Goal: Task Accomplishment & Management: Complete application form

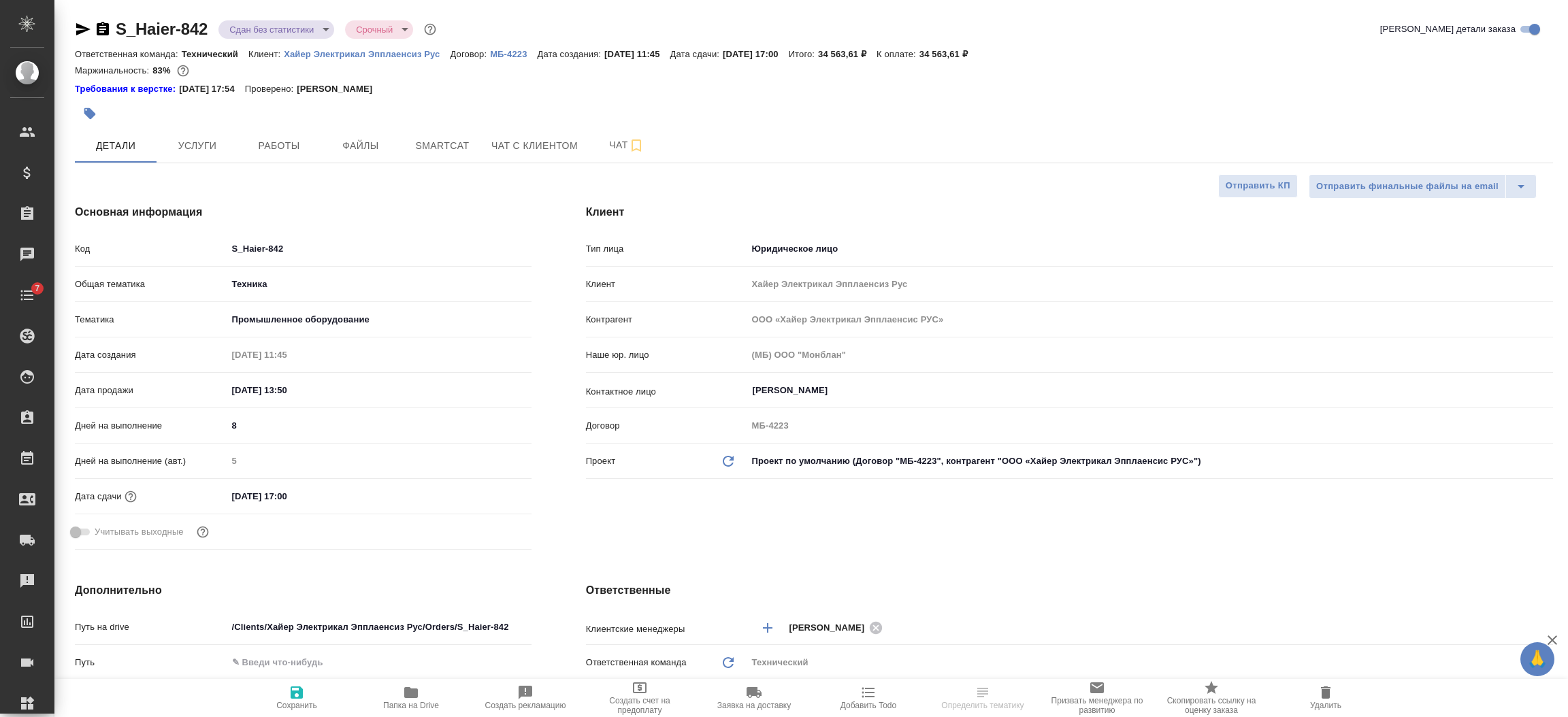
select select "RU"
click at [280, 144] on span "Работы" at bounding box center [279, 145] width 66 height 17
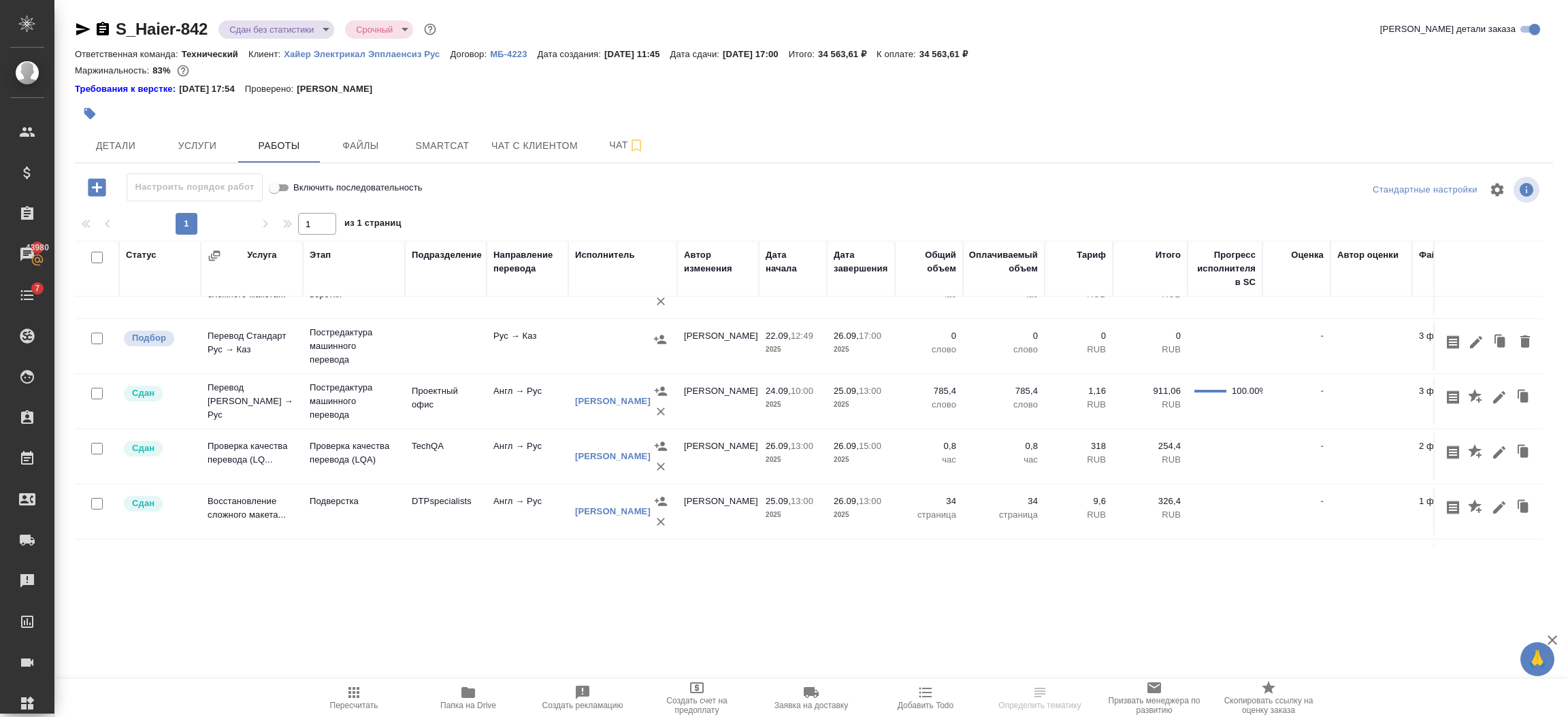
scroll to position [262, 0]
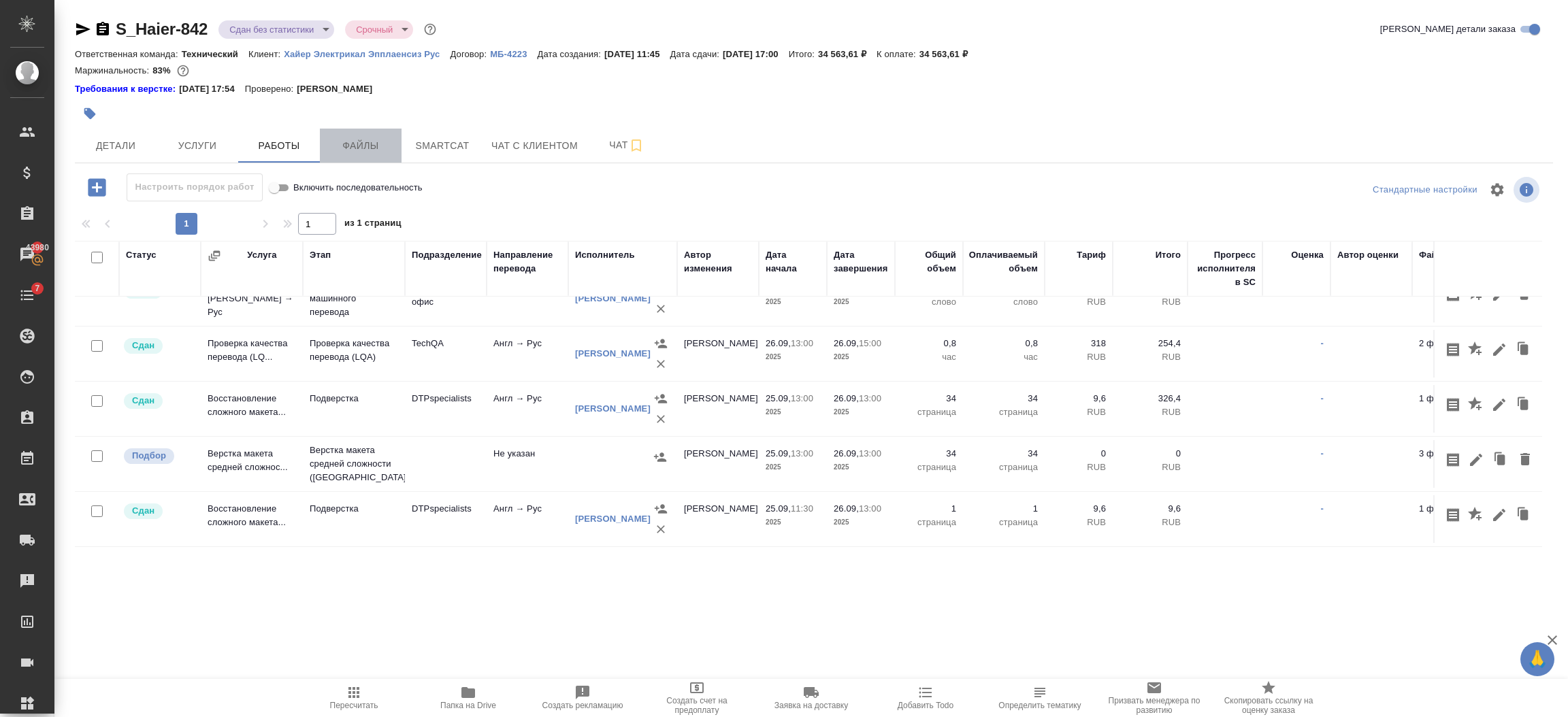
click at [357, 142] on span "Файлы" at bounding box center [361, 145] width 66 height 17
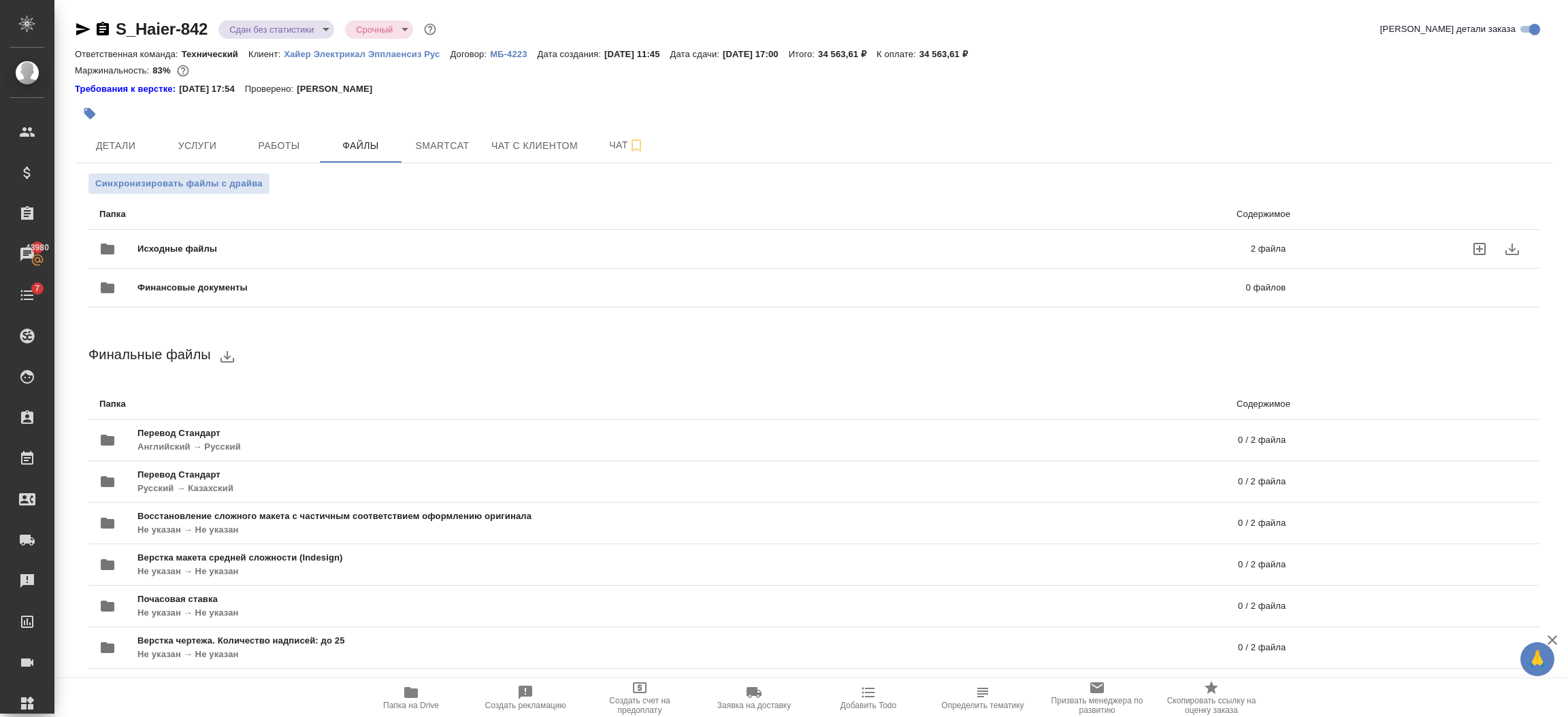
click at [209, 243] on span "Исходные файлы" at bounding box center [435, 248] width 596 height 13
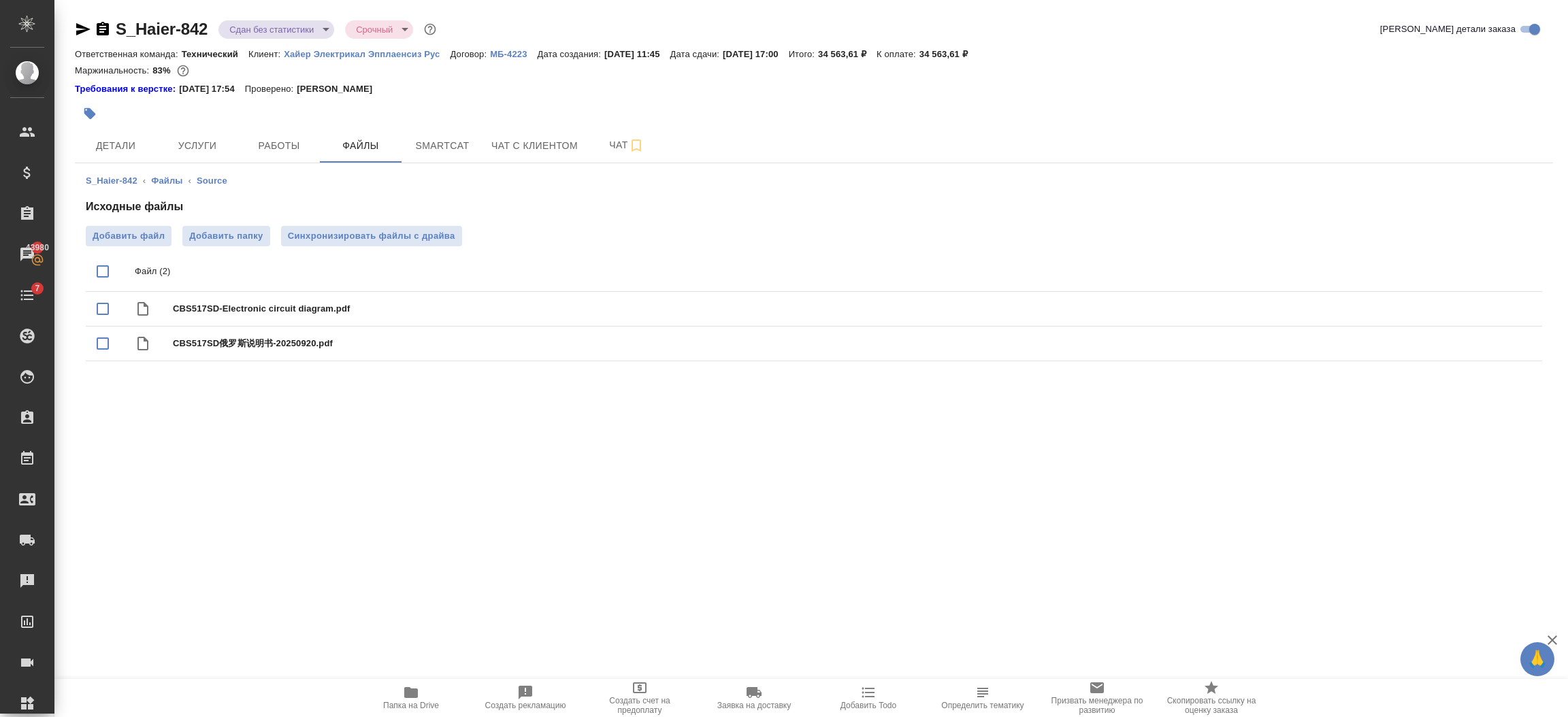
click at [414, 699] on icon "button" at bounding box center [411, 692] width 16 height 16
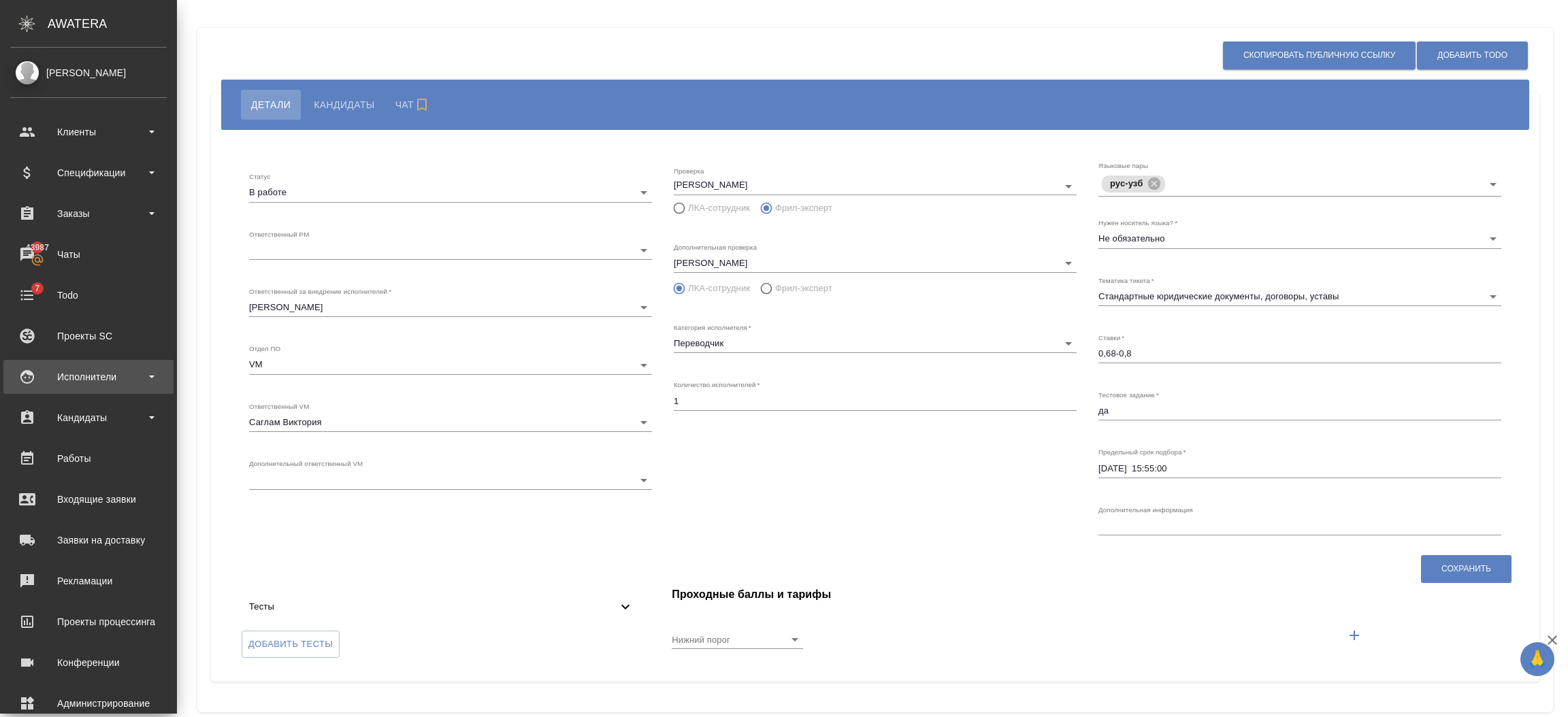
click at [111, 375] on div "Исполнители" at bounding box center [89, 377] width 156 height 20
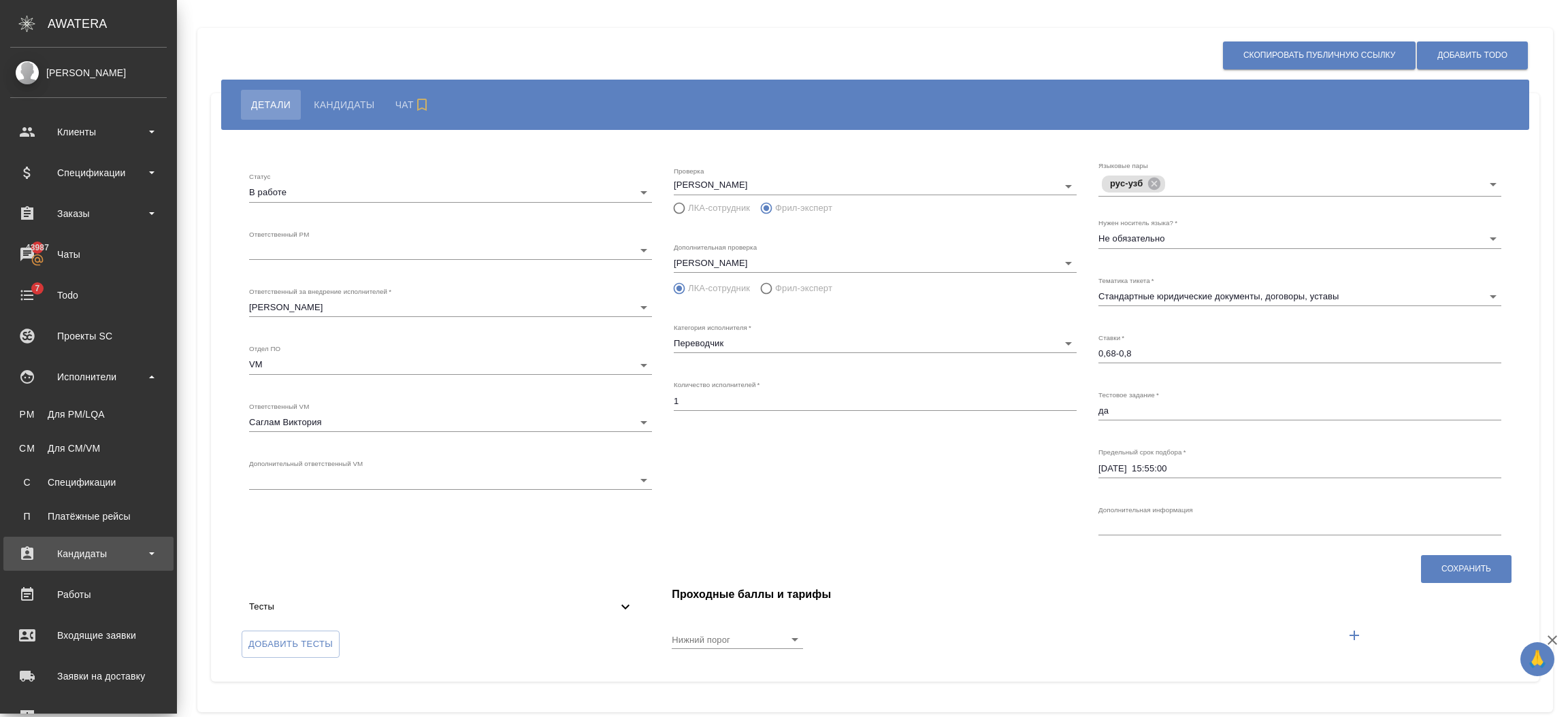
click at [98, 565] on div "Кандидаты" at bounding box center [89, 553] width 170 height 34
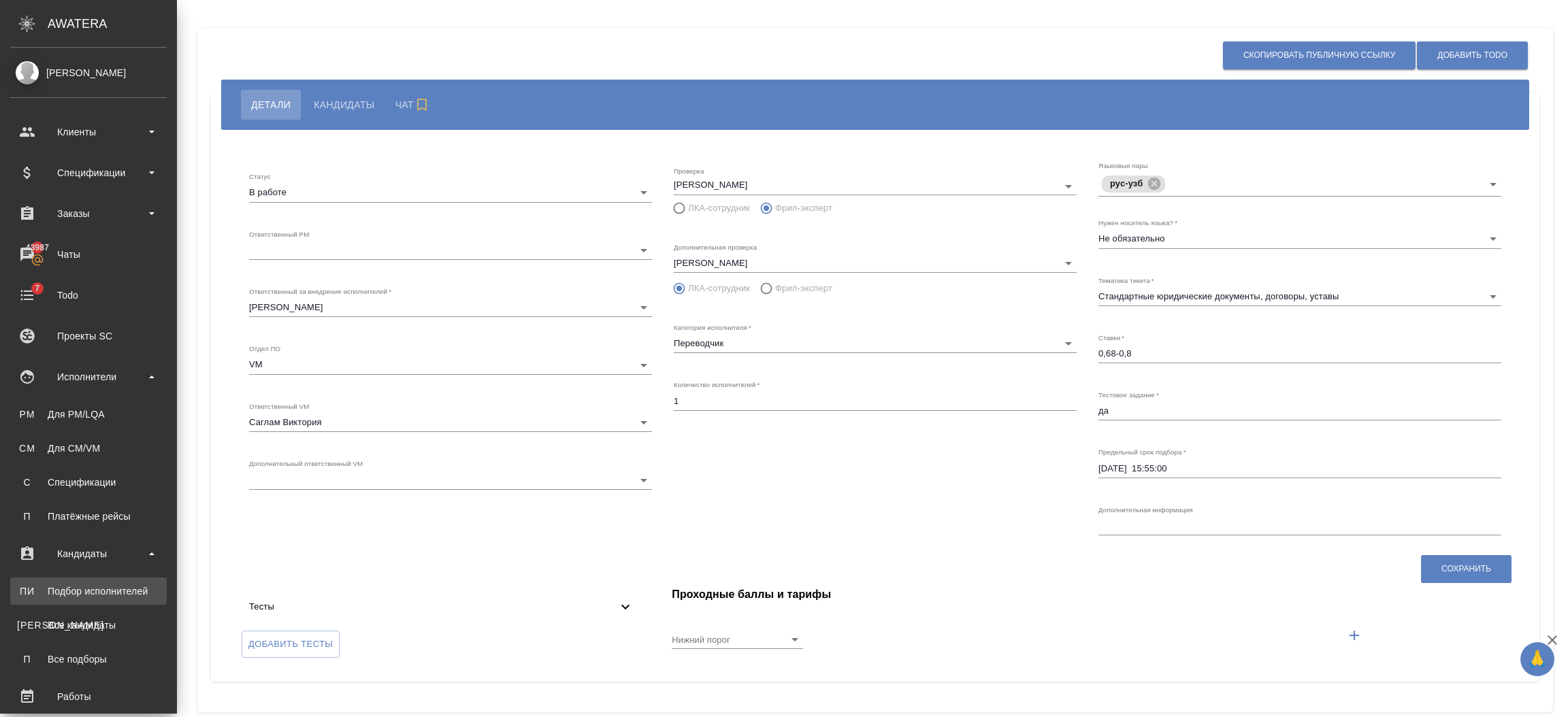
click at [91, 586] on div "Подбор исполнителей" at bounding box center [88, 590] width 143 height 13
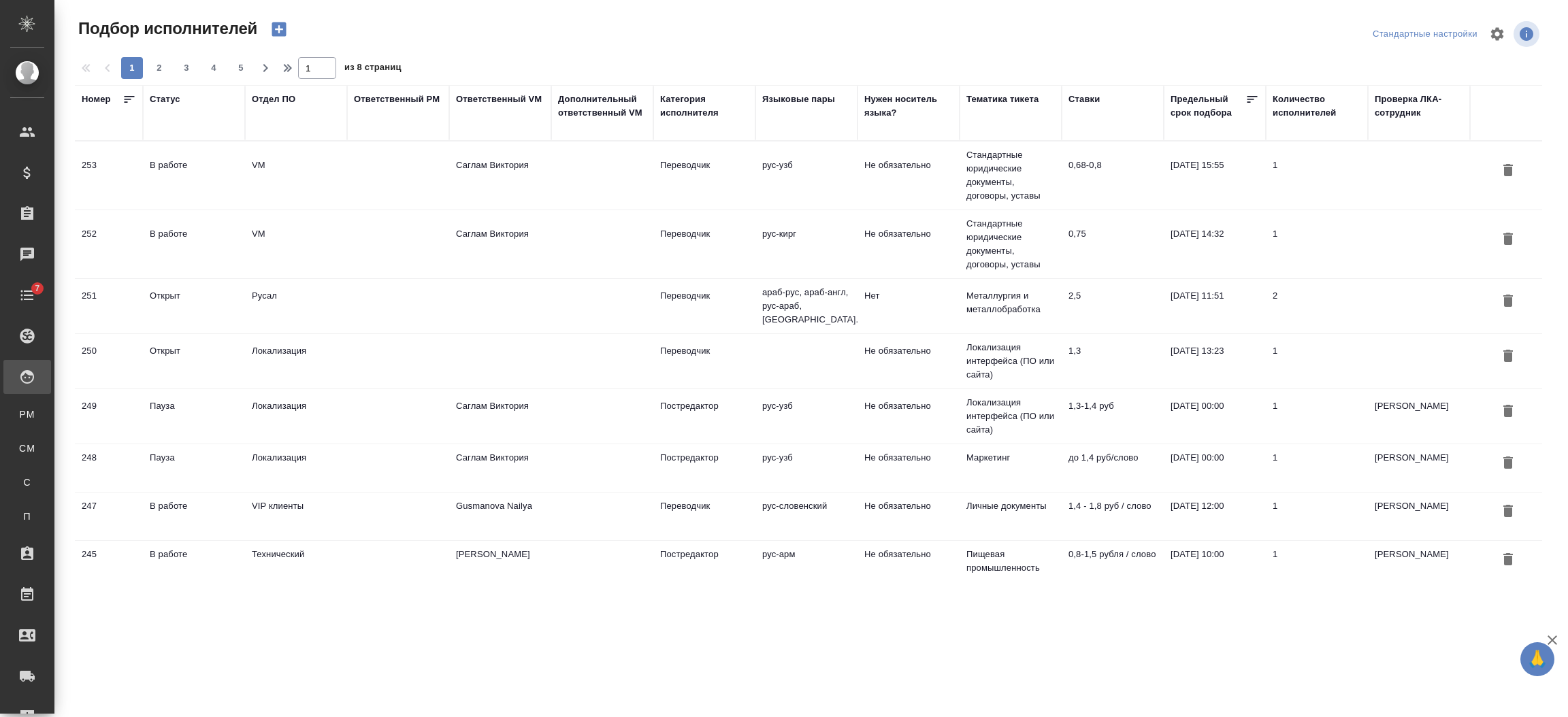
click at [279, 23] on icon "button" at bounding box center [279, 29] width 14 height 14
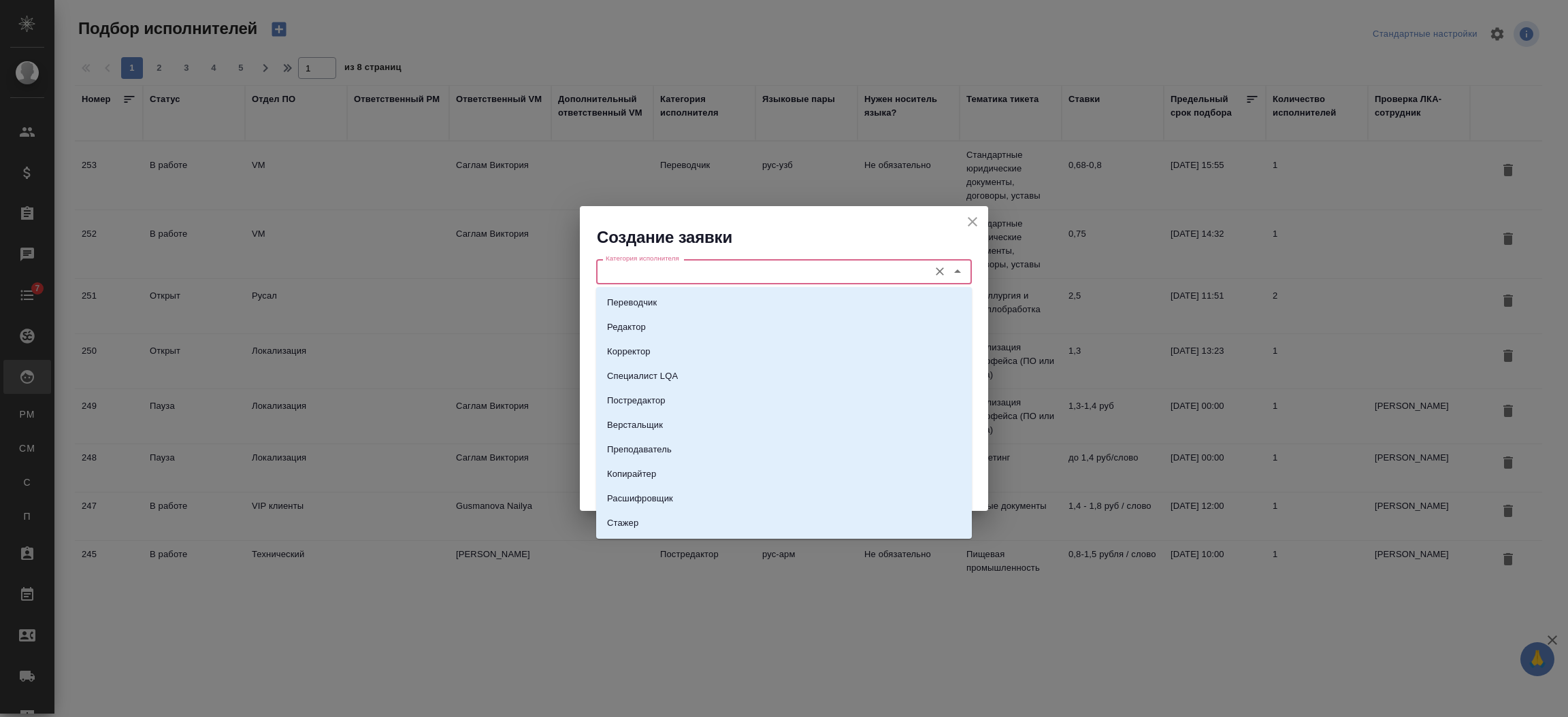
click at [659, 269] on input "Категория исполнителя" at bounding box center [761, 271] width 322 height 16
click at [733, 301] on li "Переводчик" at bounding box center [784, 303] width 376 height 25
type input "Переводчик"
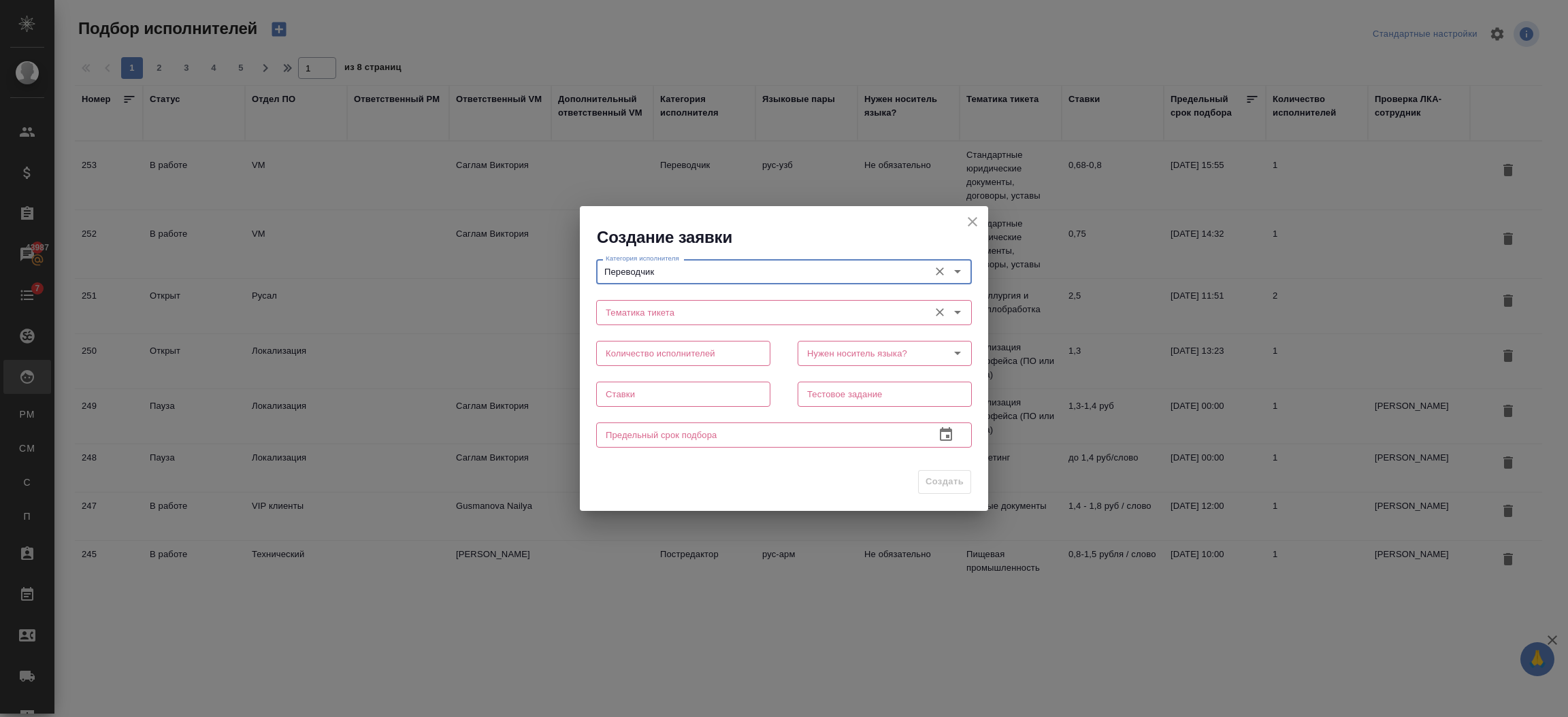
click at [642, 315] on input "Тематика тикета" at bounding box center [761, 312] width 322 height 16
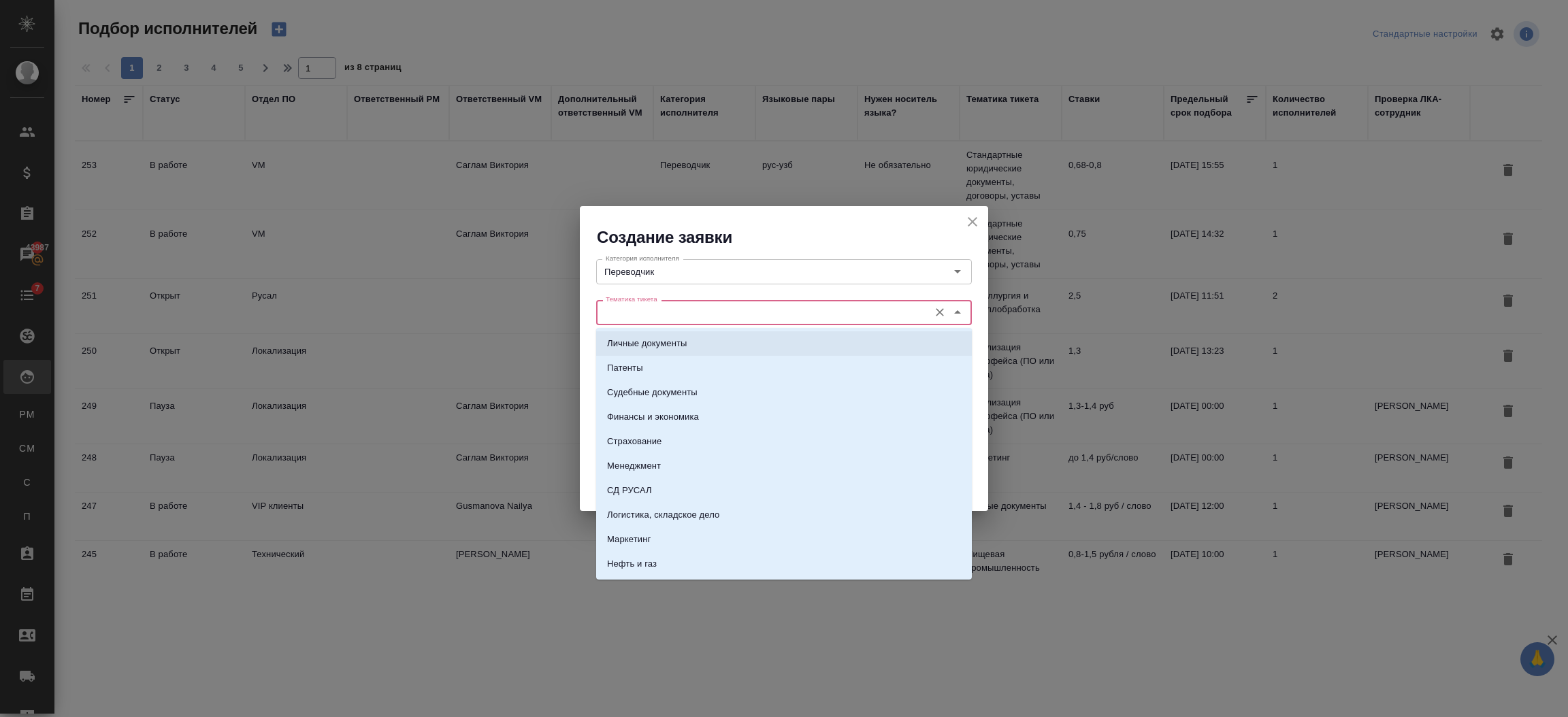
click at [643, 351] on li "Личные документы" at bounding box center [784, 344] width 376 height 25
type input "Личные документы"
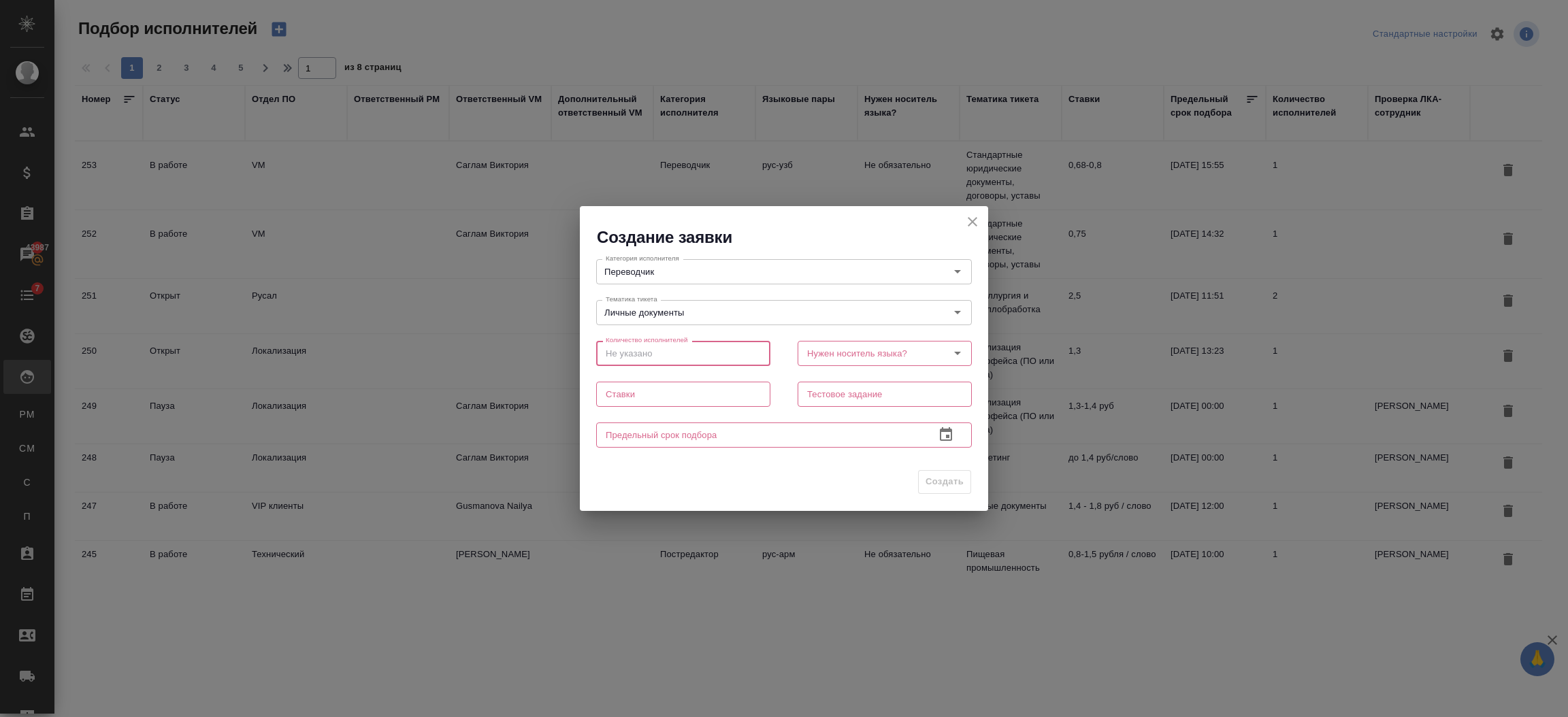
click at [667, 356] on input "text" at bounding box center [683, 353] width 174 height 25
type input "2"
click at [840, 348] on input "Нужен носитель языка?" at bounding box center [862, 353] width 121 height 16
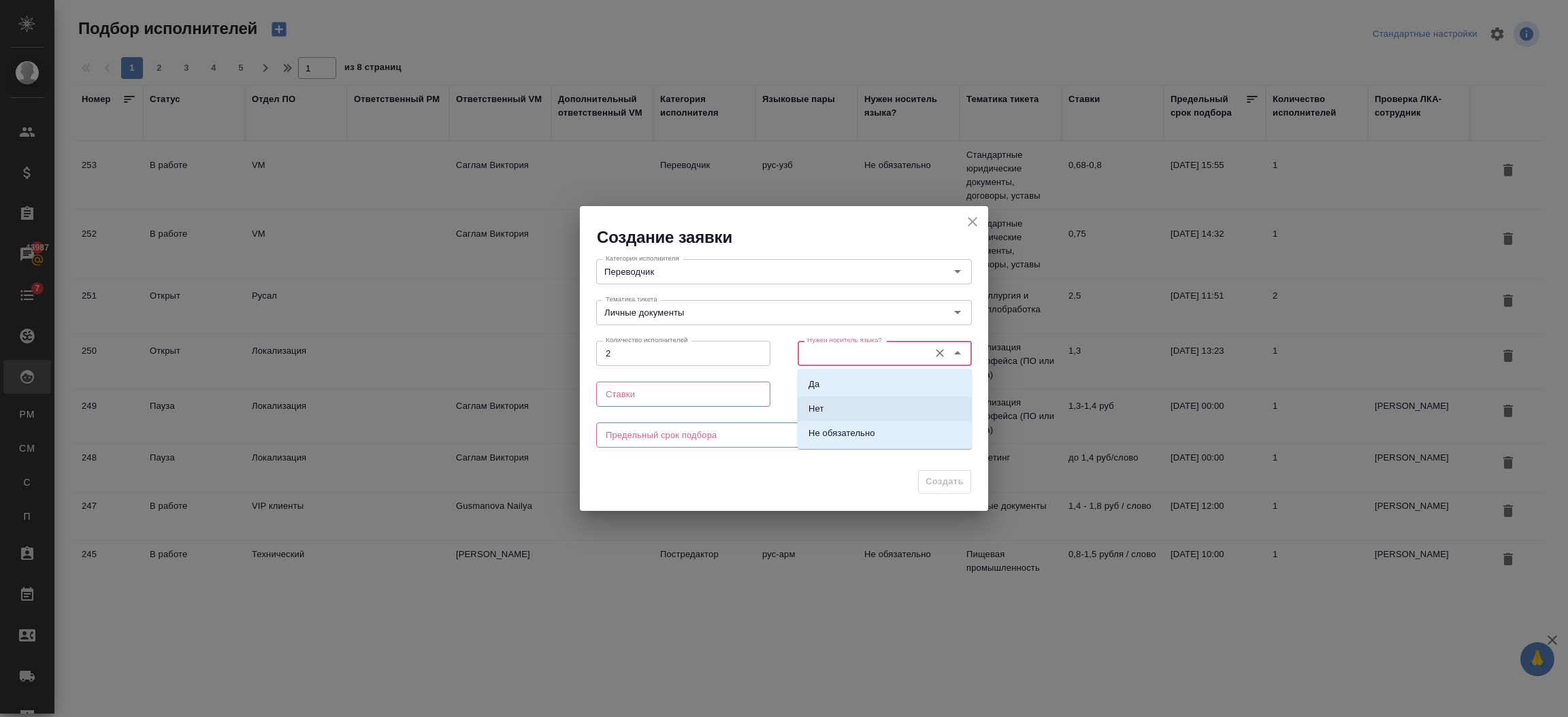
click at [831, 406] on li "Нет" at bounding box center [884, 409] width 174 height 25
type input "Нет"
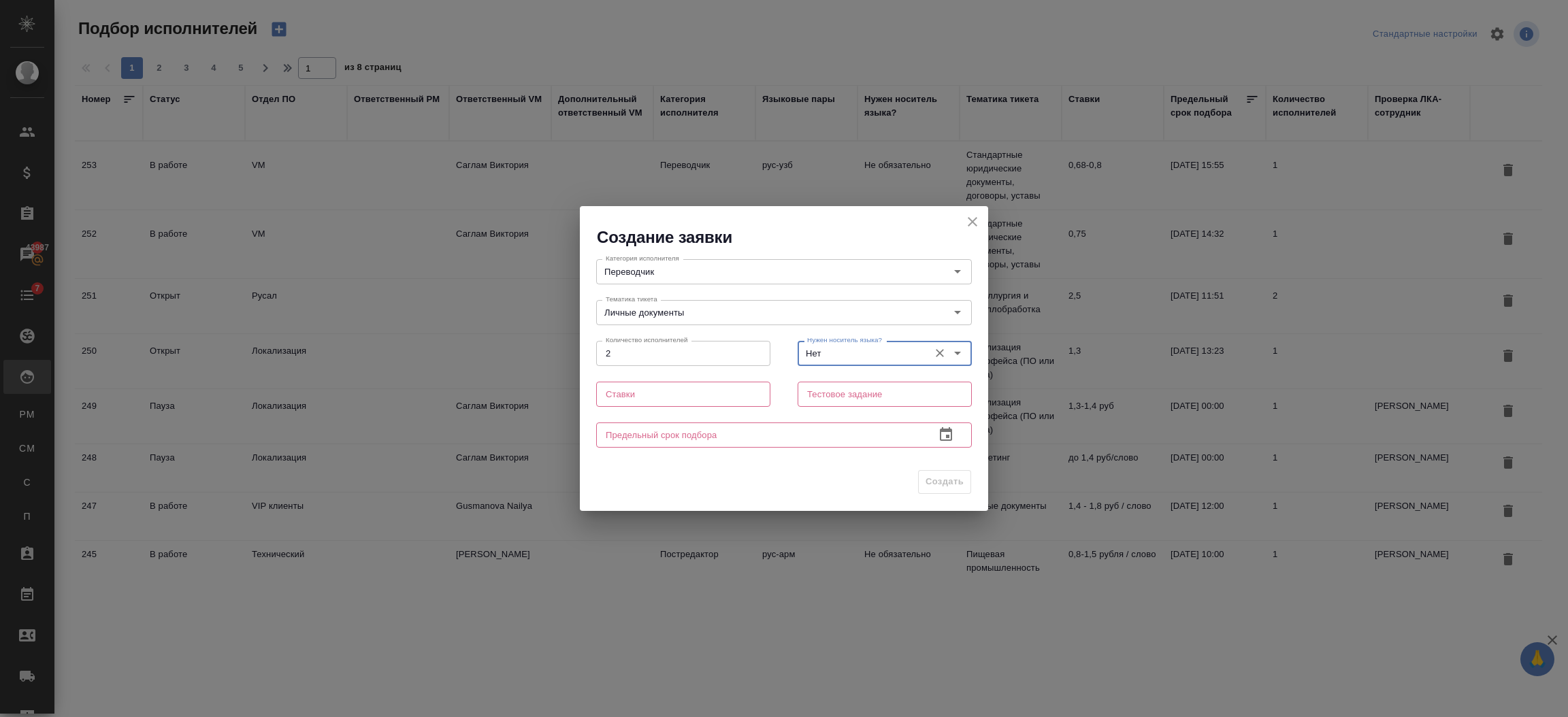
click at [660, 395] on input "text" at bounding box center [683, 394] width 174 height 25
type input "11"
click at [832, 396] on input "text" at bounding box center [884, 394] width 174 height 25
type input "да"
click at [767, 425] on input "text" at bounding box center [760, 435] width 328 height 25
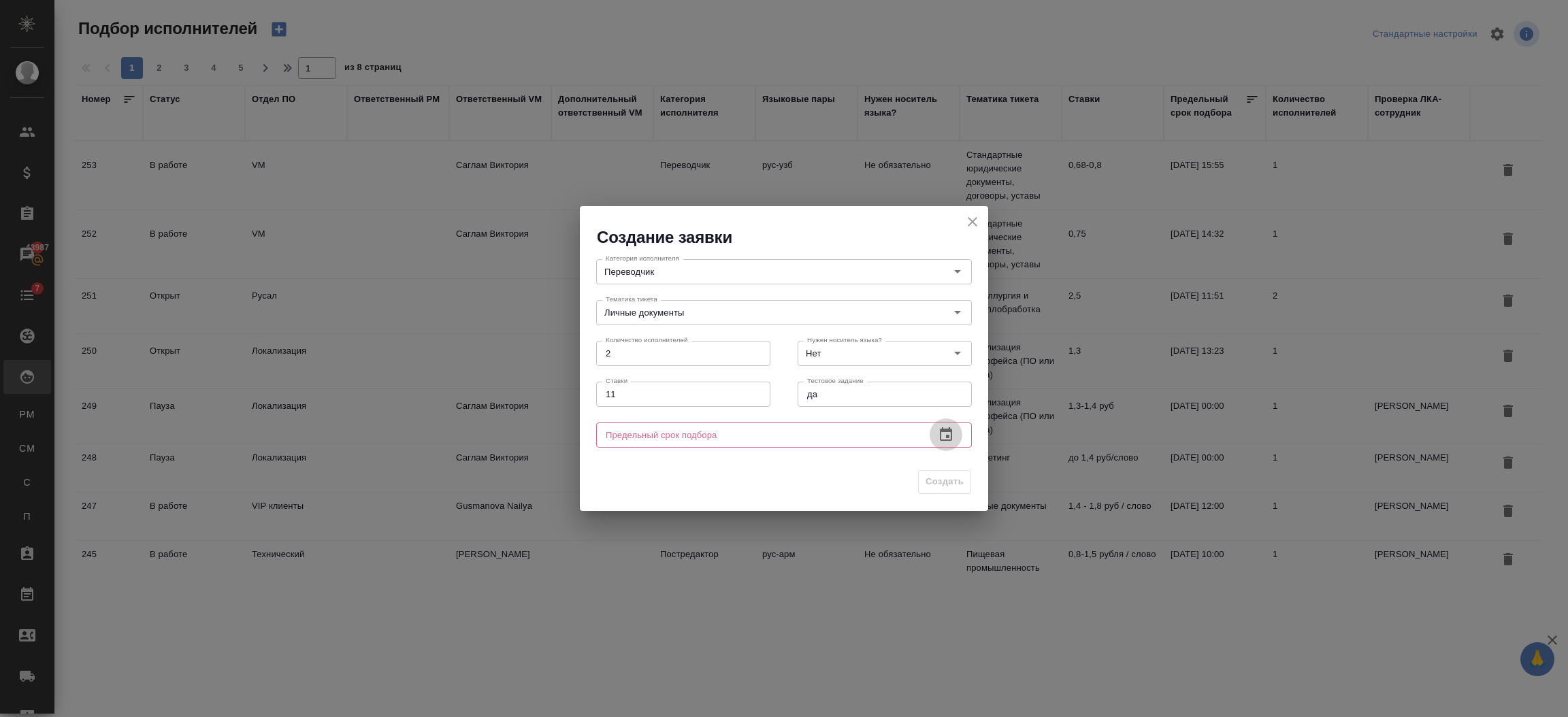
click at [958, 438] on button "button" at bounding box center [945, 434] width 33 height 33
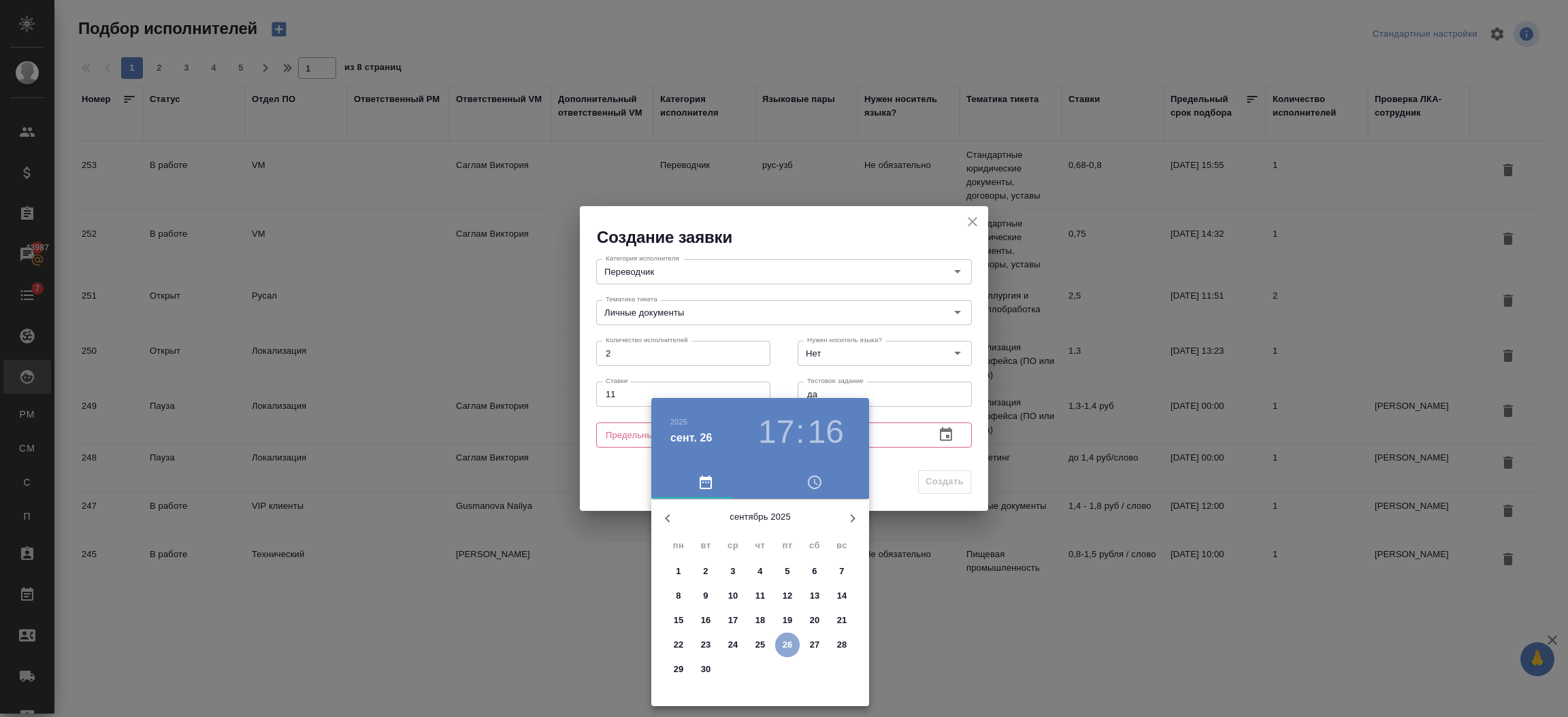
click at [785, 638] on p "26" at bounding box center [788, 644] width 11 height 13
type input "26.09.2025 17:16"
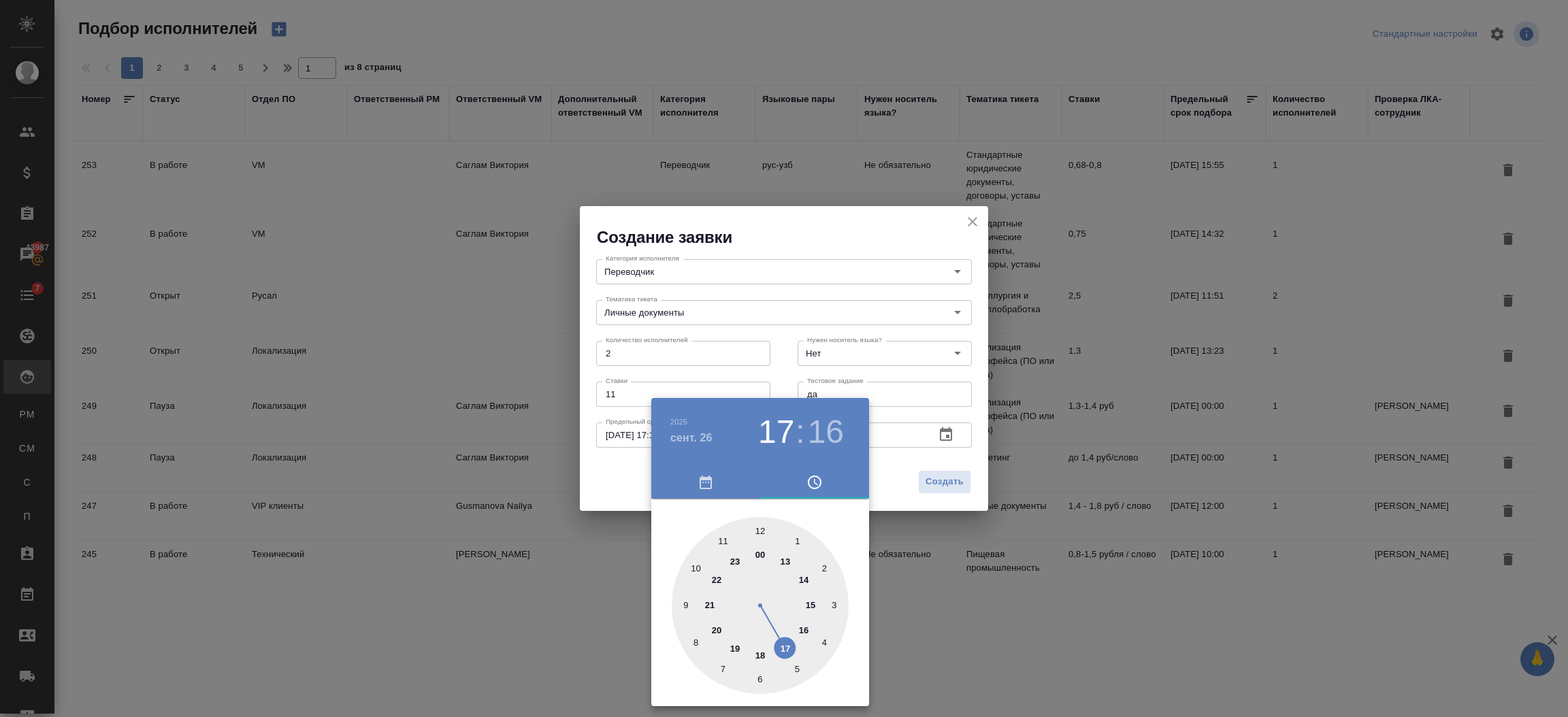
click at [888, 467] on div at bounding box center [784, 358] width 1568 height 717
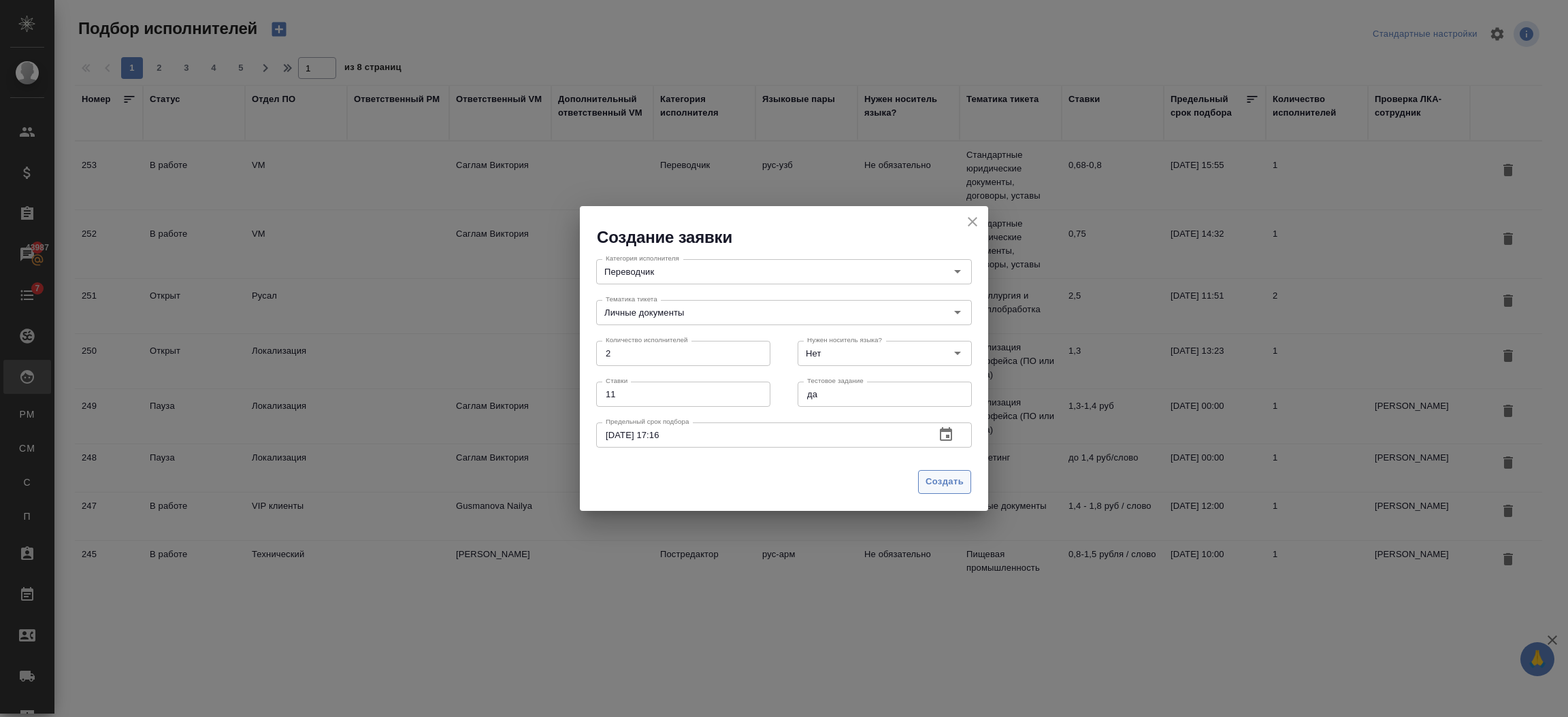
click at [929, 474] on span "Создать" at bounding box center [945, 482] width 38 height 16
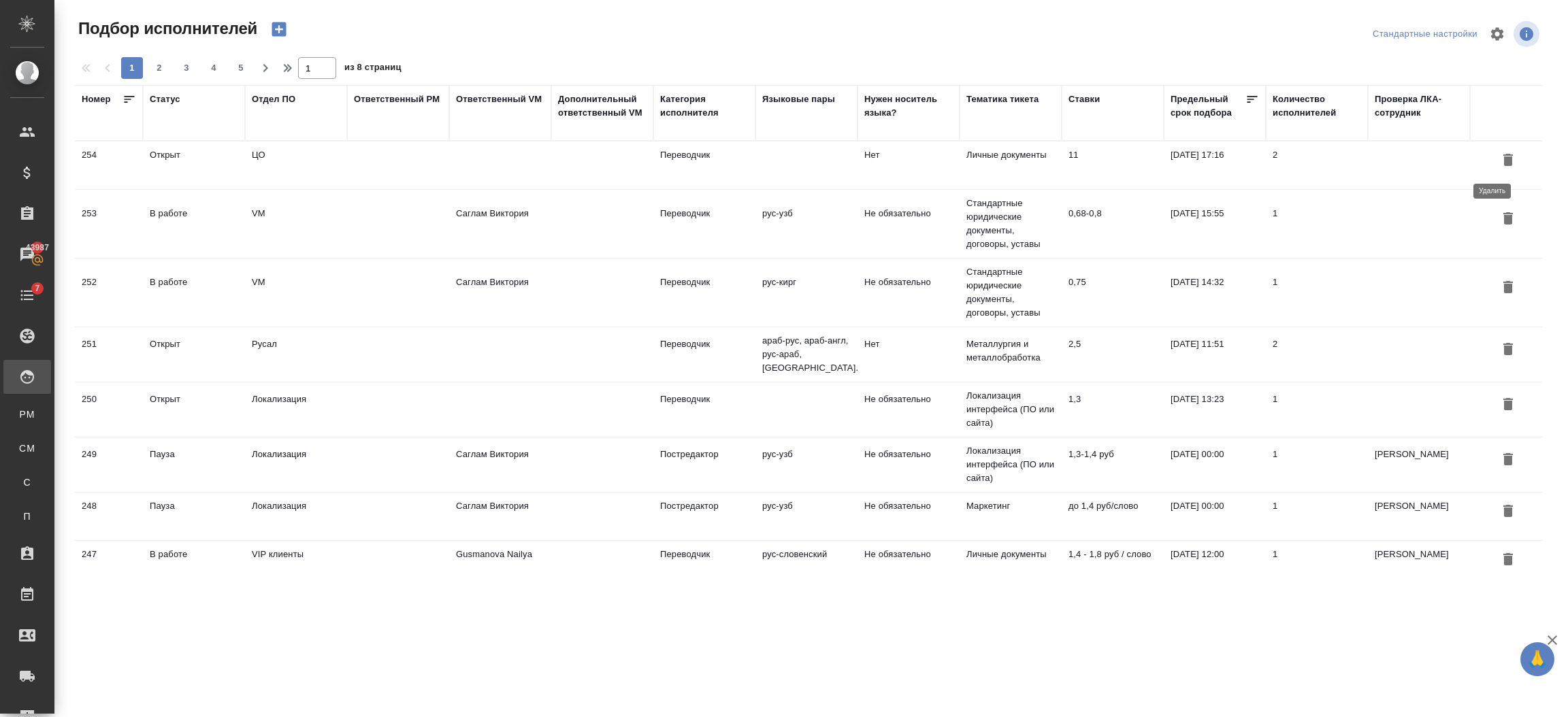
click at [1503, 157] on icon "button" at bounding box center [1508, 160] width 10 height 12
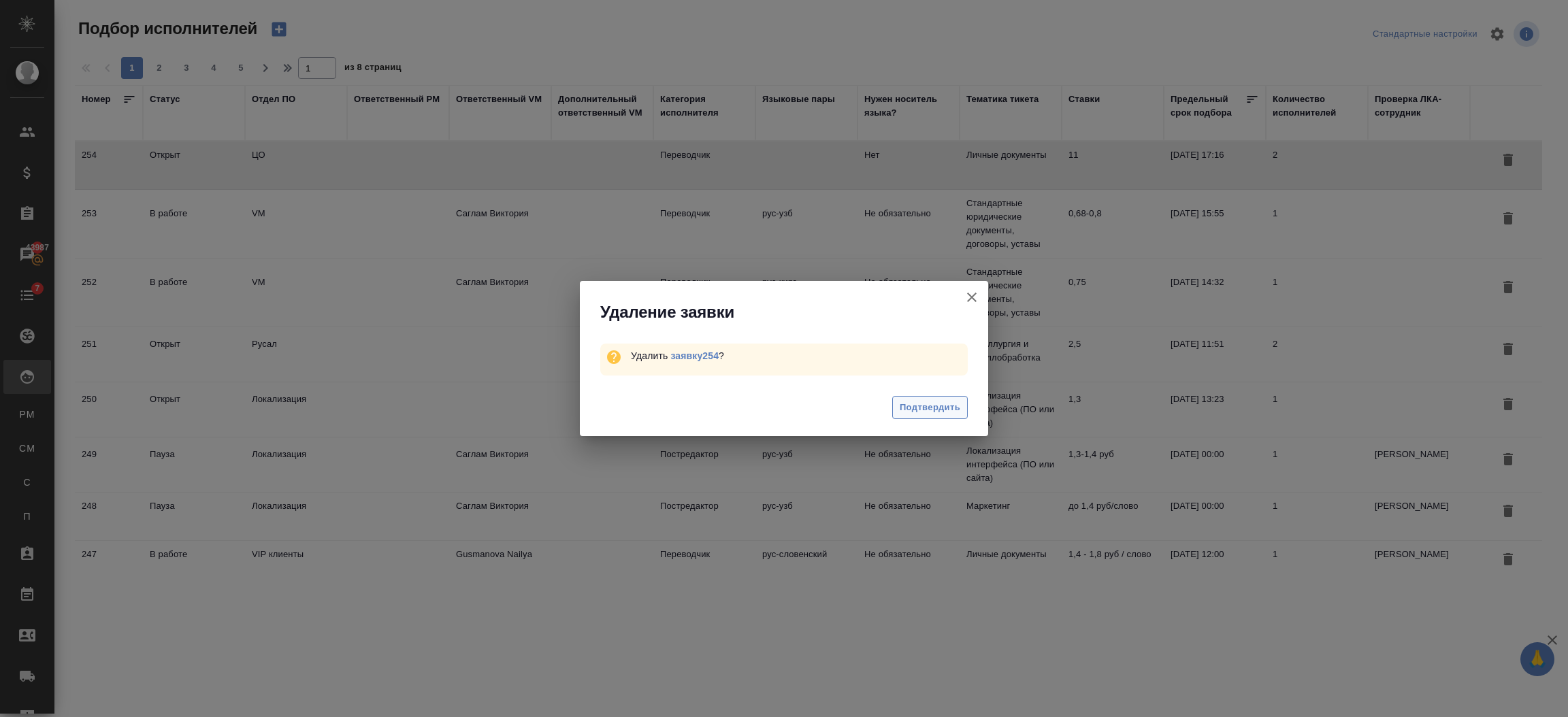
click at [906, 408] on span "Подтвердить" at bounding box center [929, 408] width 60 height 16
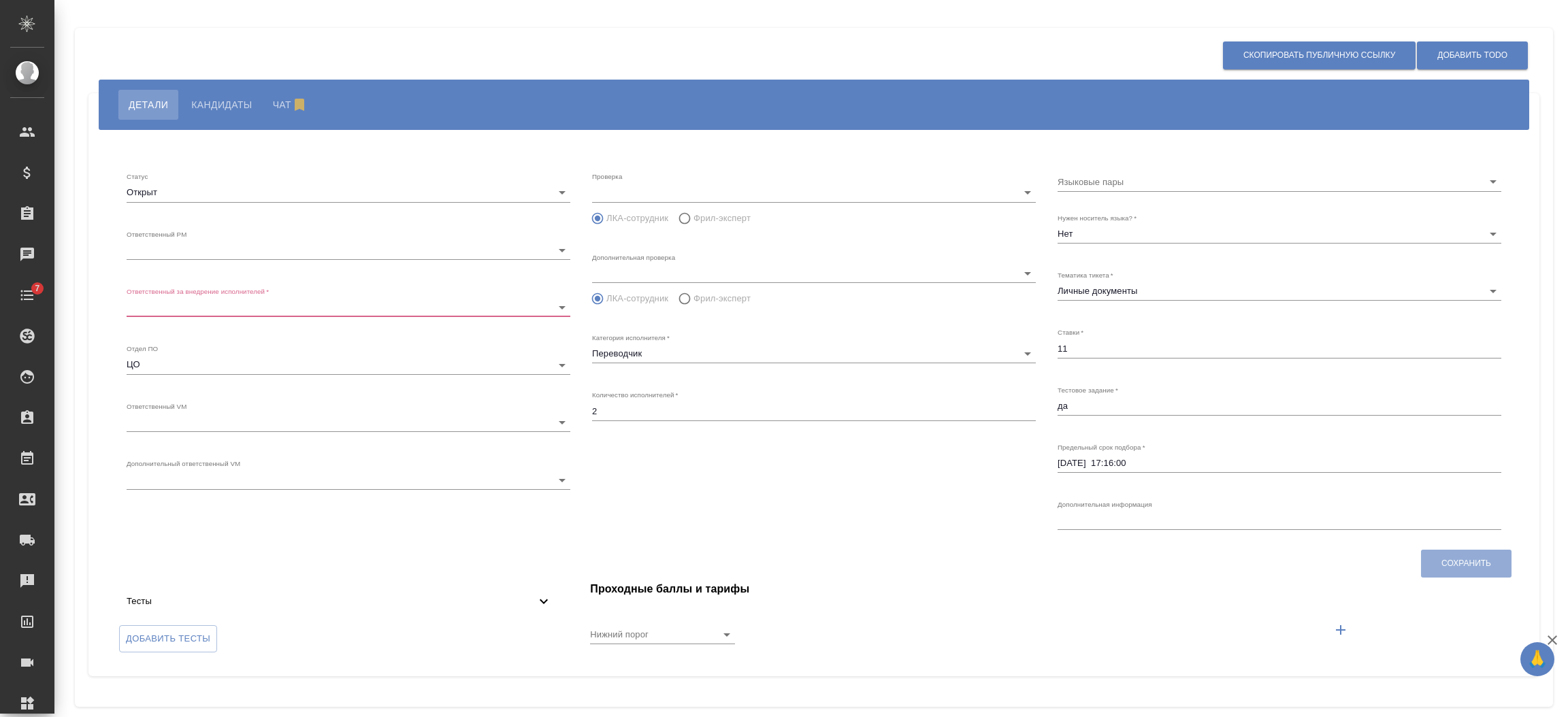
click at [189, 244] on body "🙏 .cls-1 fill:#fff; AWATERA [PERSON_NAME] Спецификации Заказы Чаты 7 Todo Проек…" at bounding box center [784, 413] width 1568 height 826
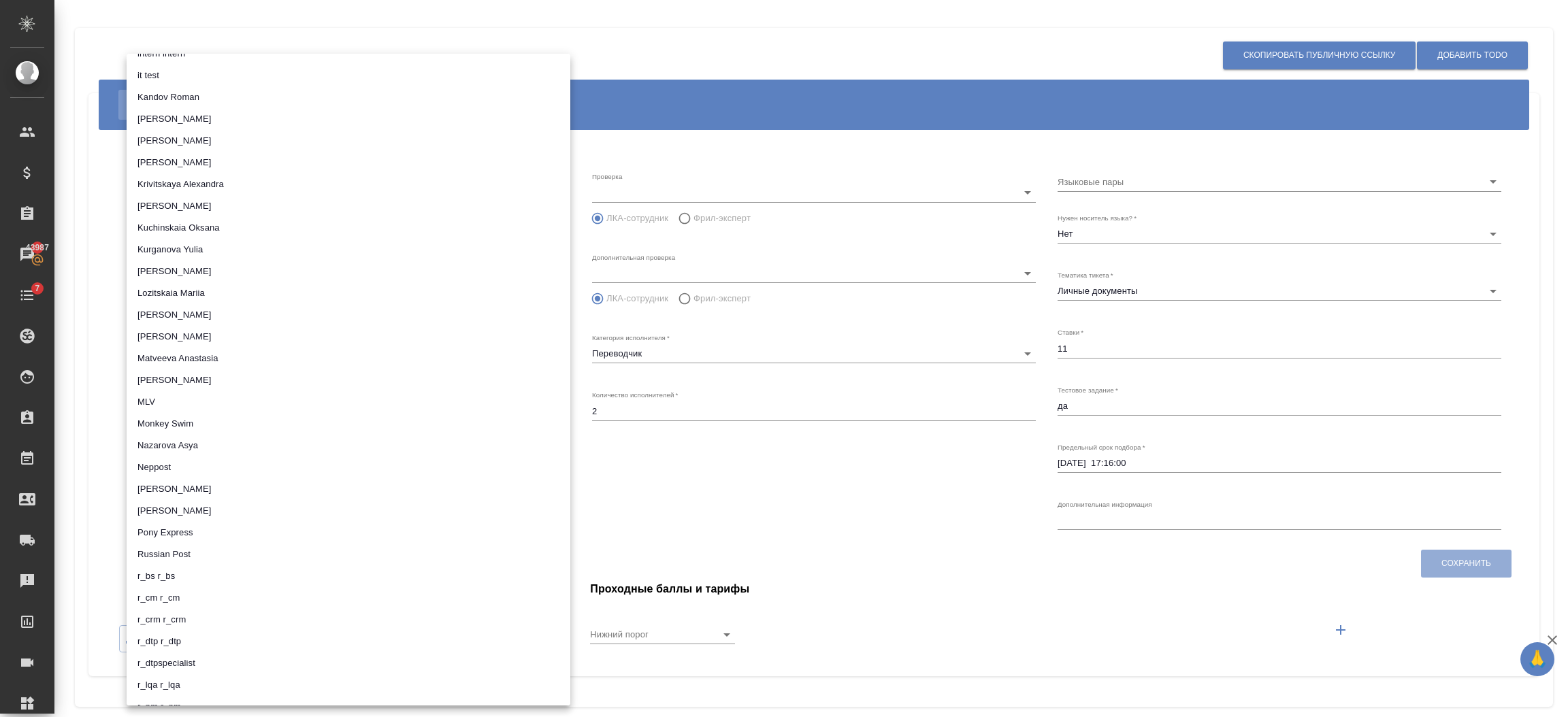
scroll to position [843, 0]
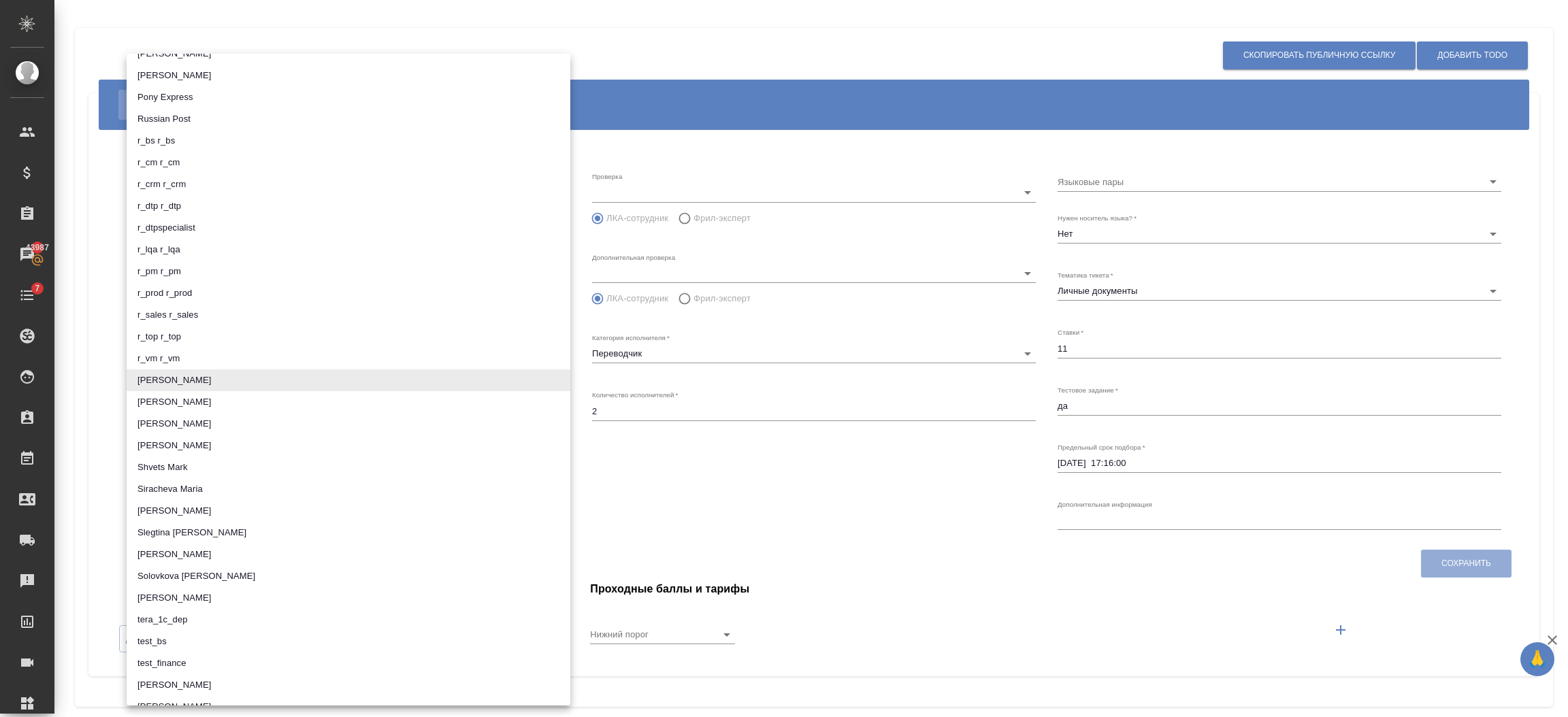
click at [178, 419] on li "[PERSON_NAME]" at bounding box center [349, 424] width 443 height 22
type input "5fa510c5735fcb7a665c18e3"
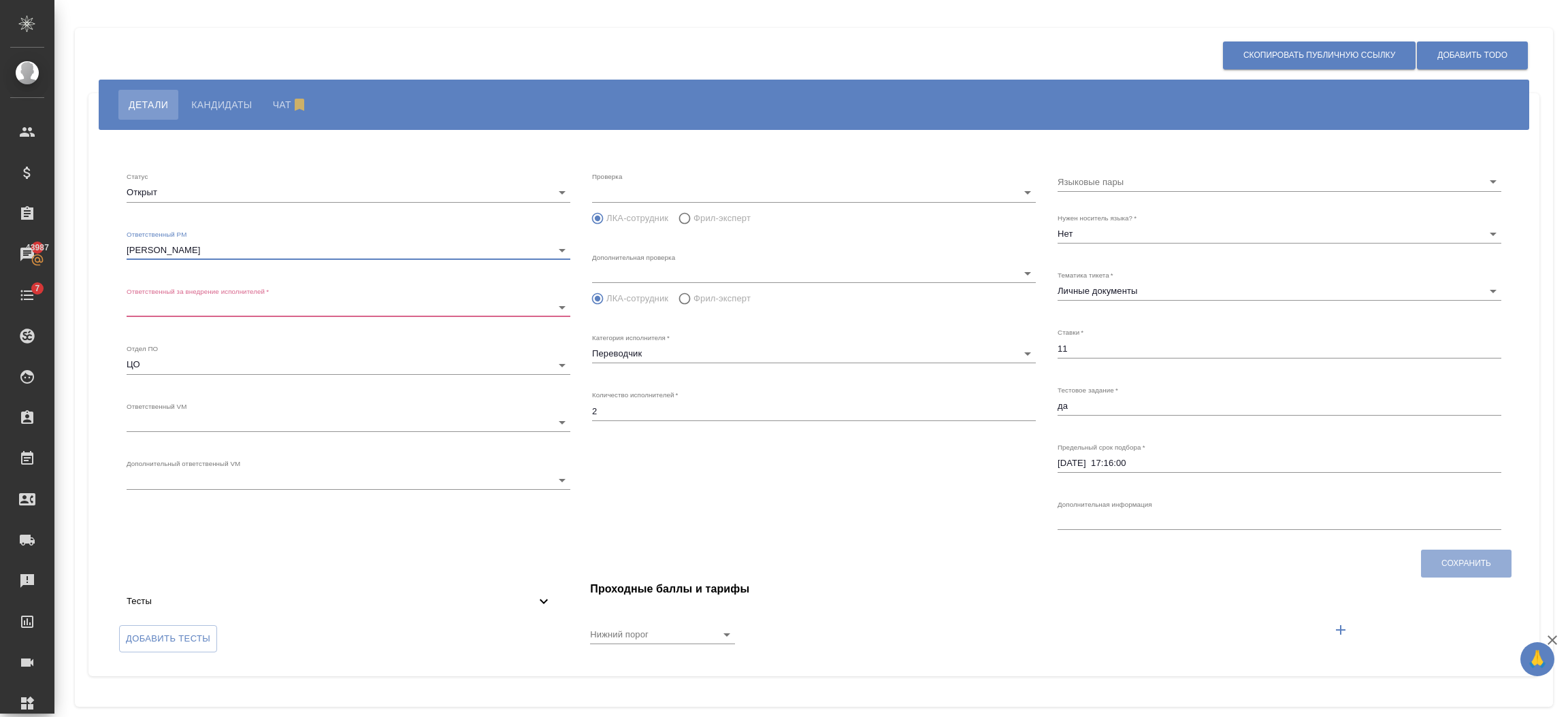
click at [232, 296] on div "Ответственный за внедрение исполнителей   * ​ 5fa510c5735fcb7a665c18e0" at bounding box center [349, 302] width 443 height 30
click at [236, 306] on body "🙏 .cls-1 fill:#fff; AWATERA Semenets Irina Клиенты Спецификации Заказы 43987 Ча…" at bounding box center [784, 413] width 1568 height 826
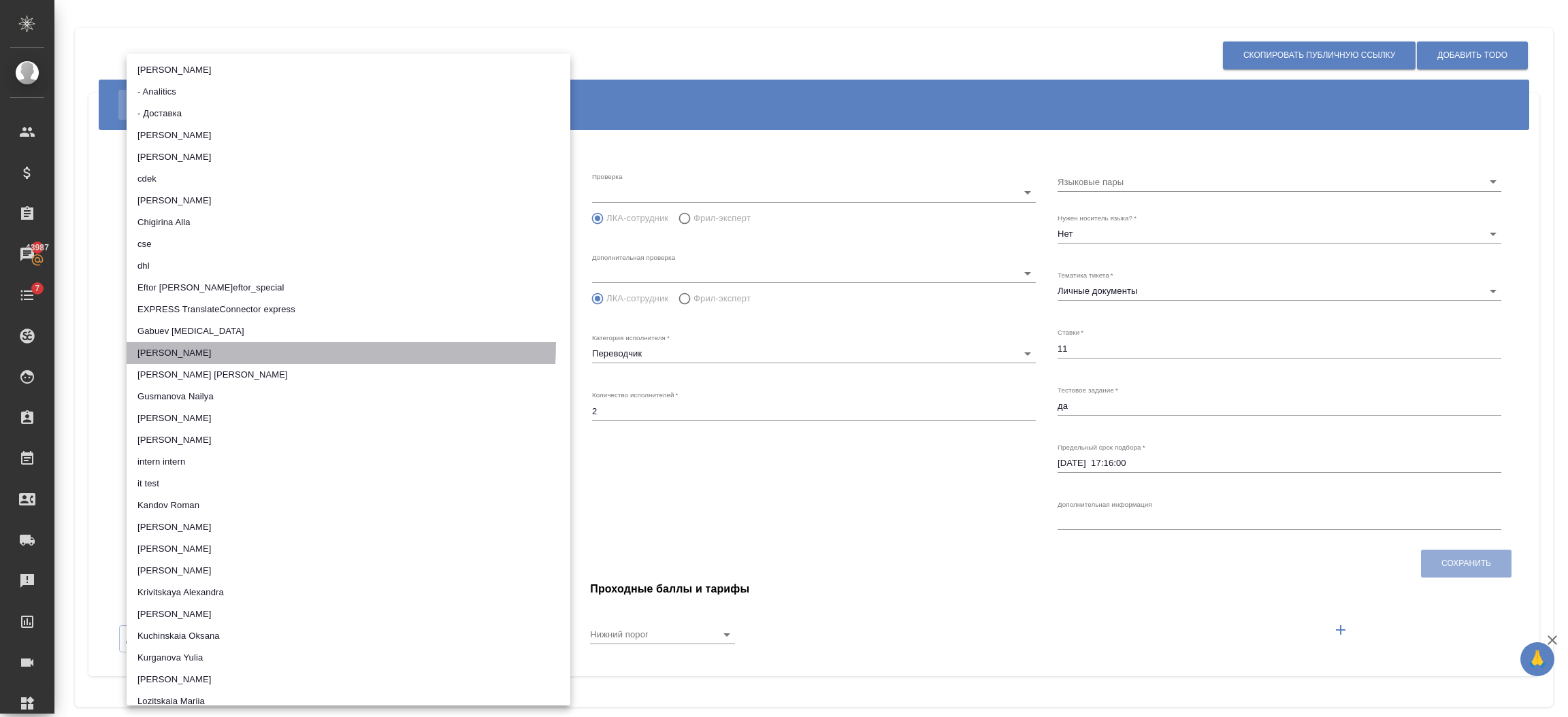
click at [244, 344] on li "[PERSON_NAME]" at bounding box center [349, 353] width 443 height 22
type input "5fa3aecfe427e05af989455f"
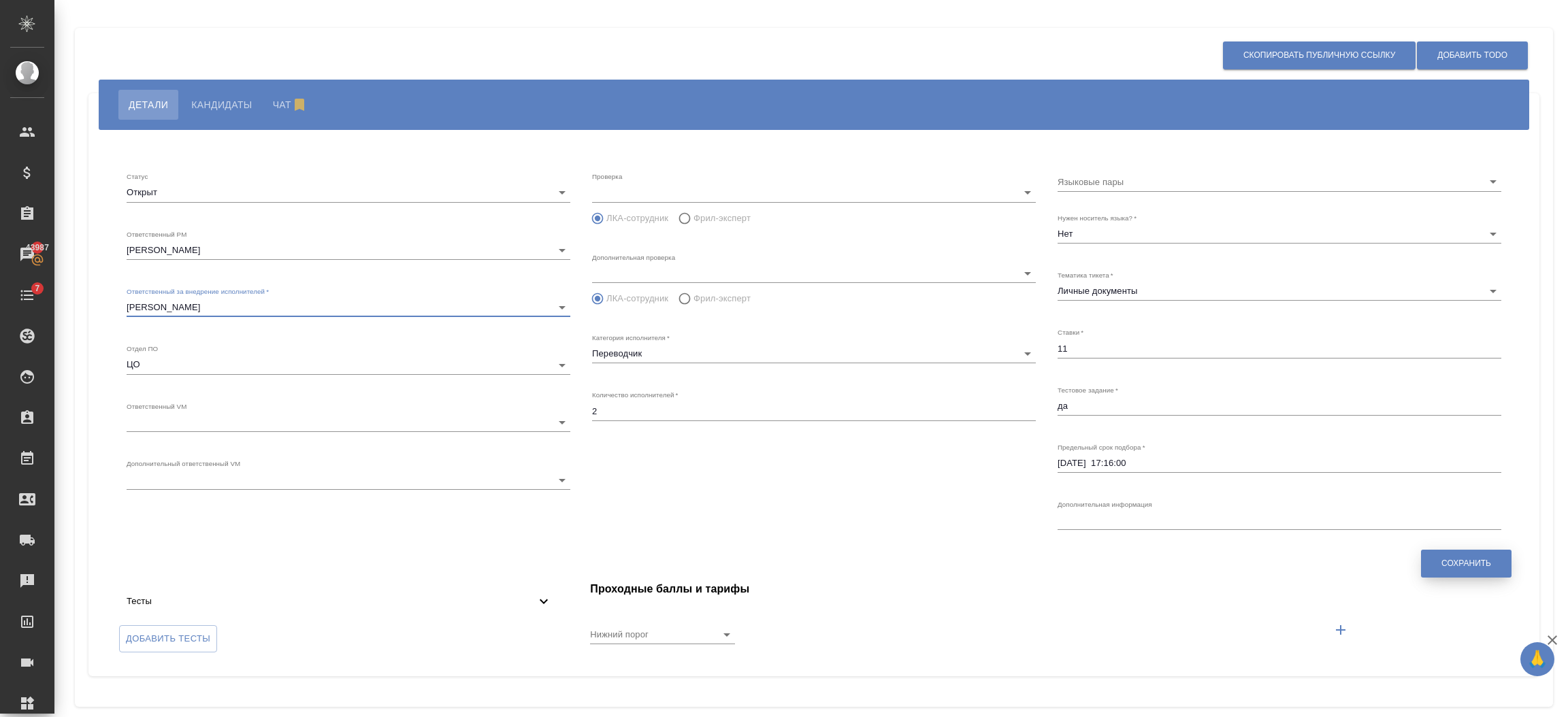
click at [1469, 562] on span "Сохранить" at bounding box center [1466, 563] width 50 height 12
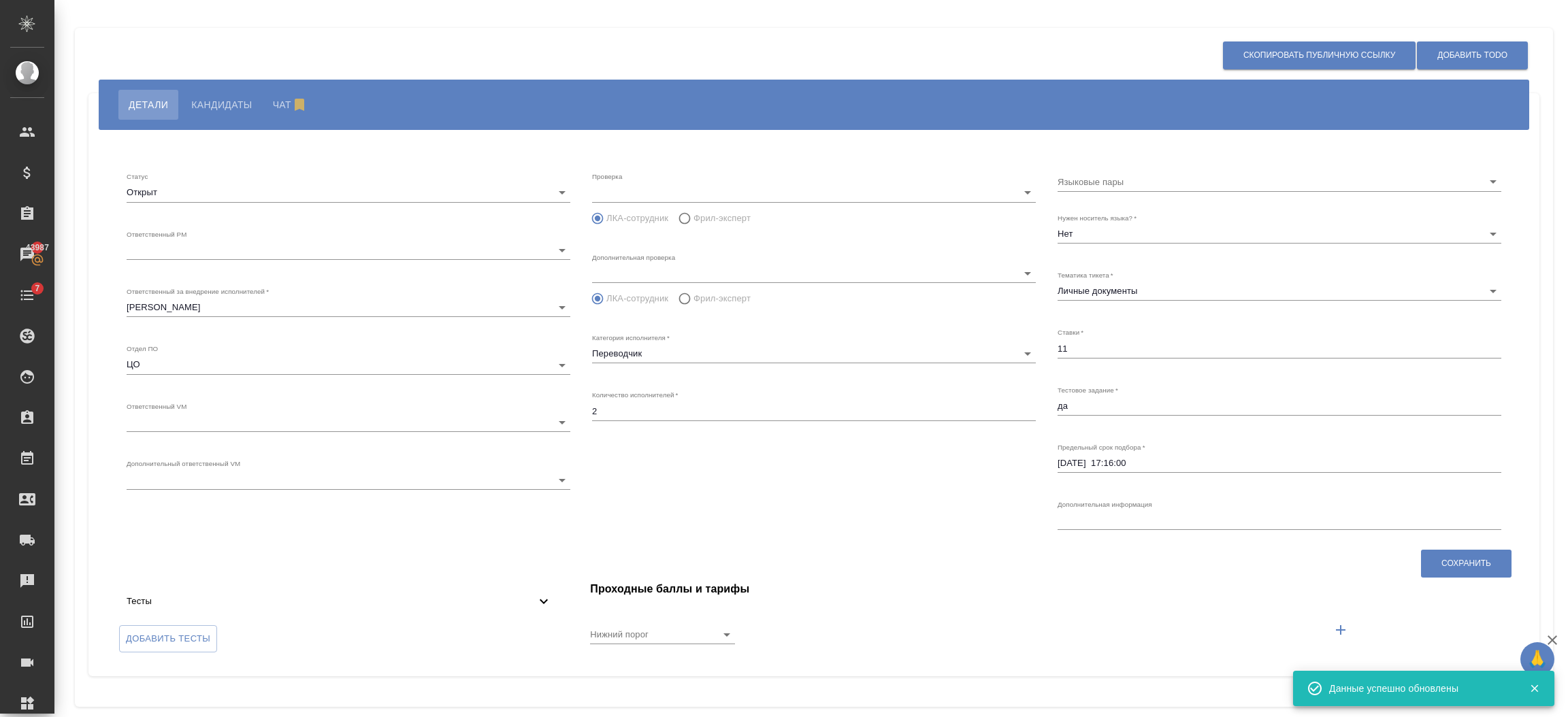
click at [311, 246] on body "🙏 .cls-1 fill:#fff; AWATERA Semenets Irina Клиенты Спецификации Заказы 43987 Ча…" at bounding box center [784, 413] width 1568 height 826
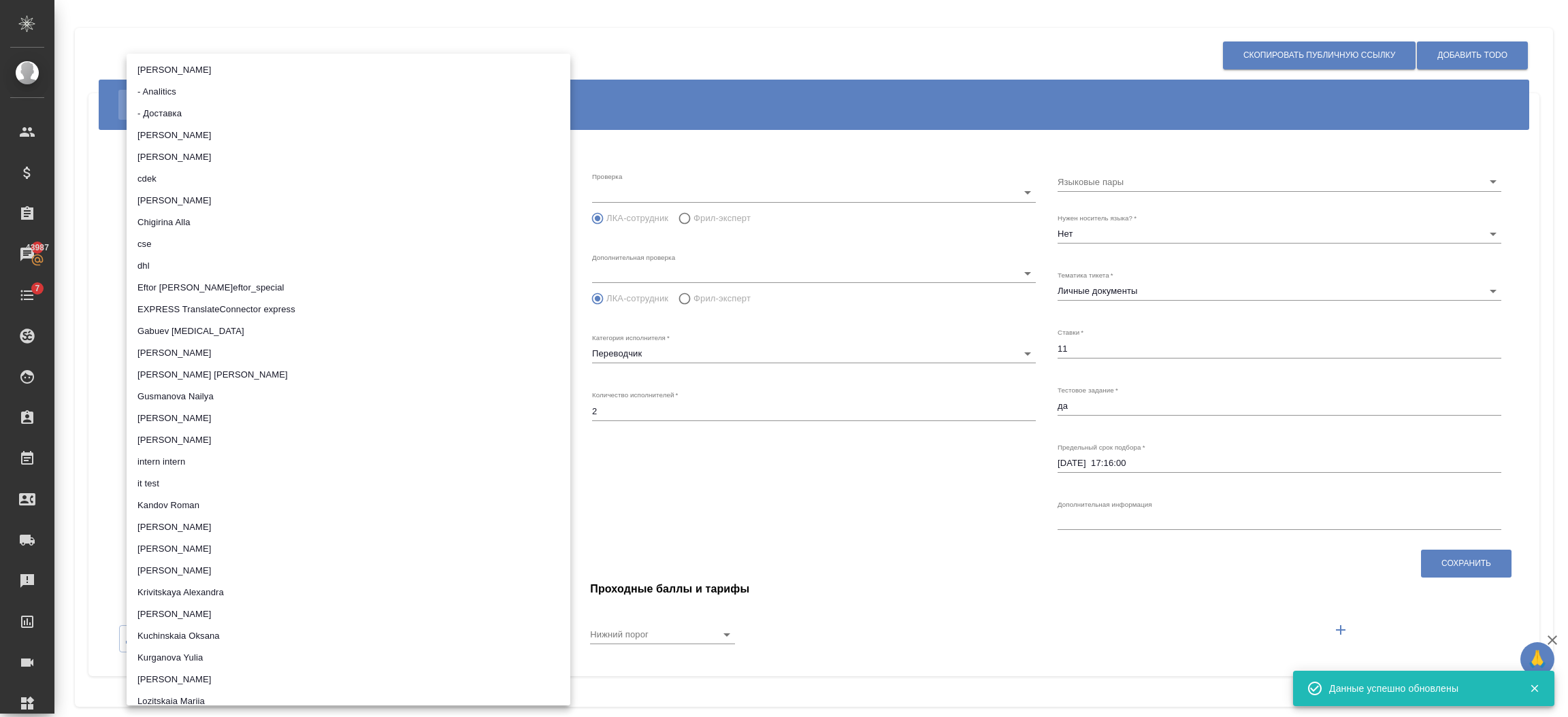
click at [162, 480] on li "it test" at bounding box center [349, 483] width 443 height 22
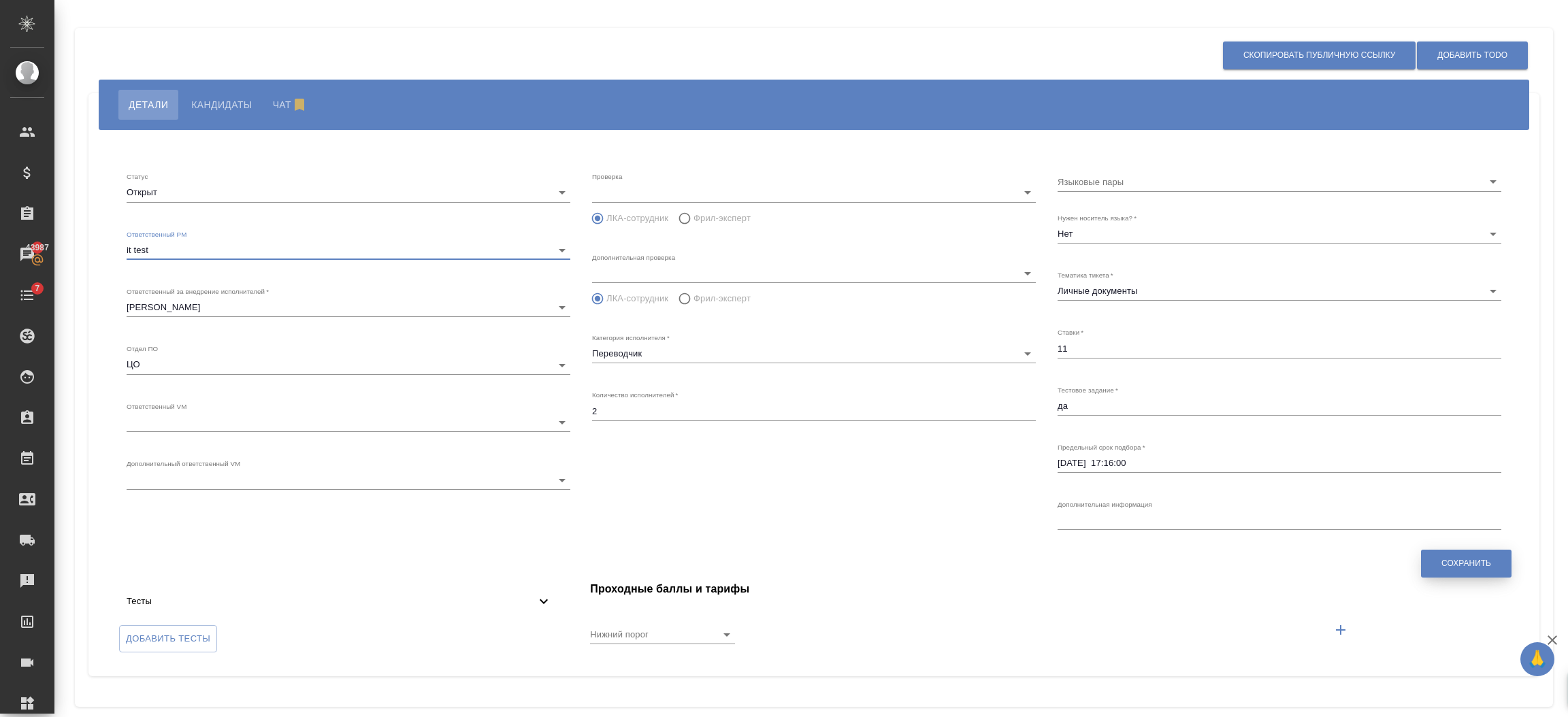
click at [1455, 567] on span "Сохранить" at bounding box center [1466, 563] width 50 height 12
type input "5fa510c5735fcb7a665c18e0"
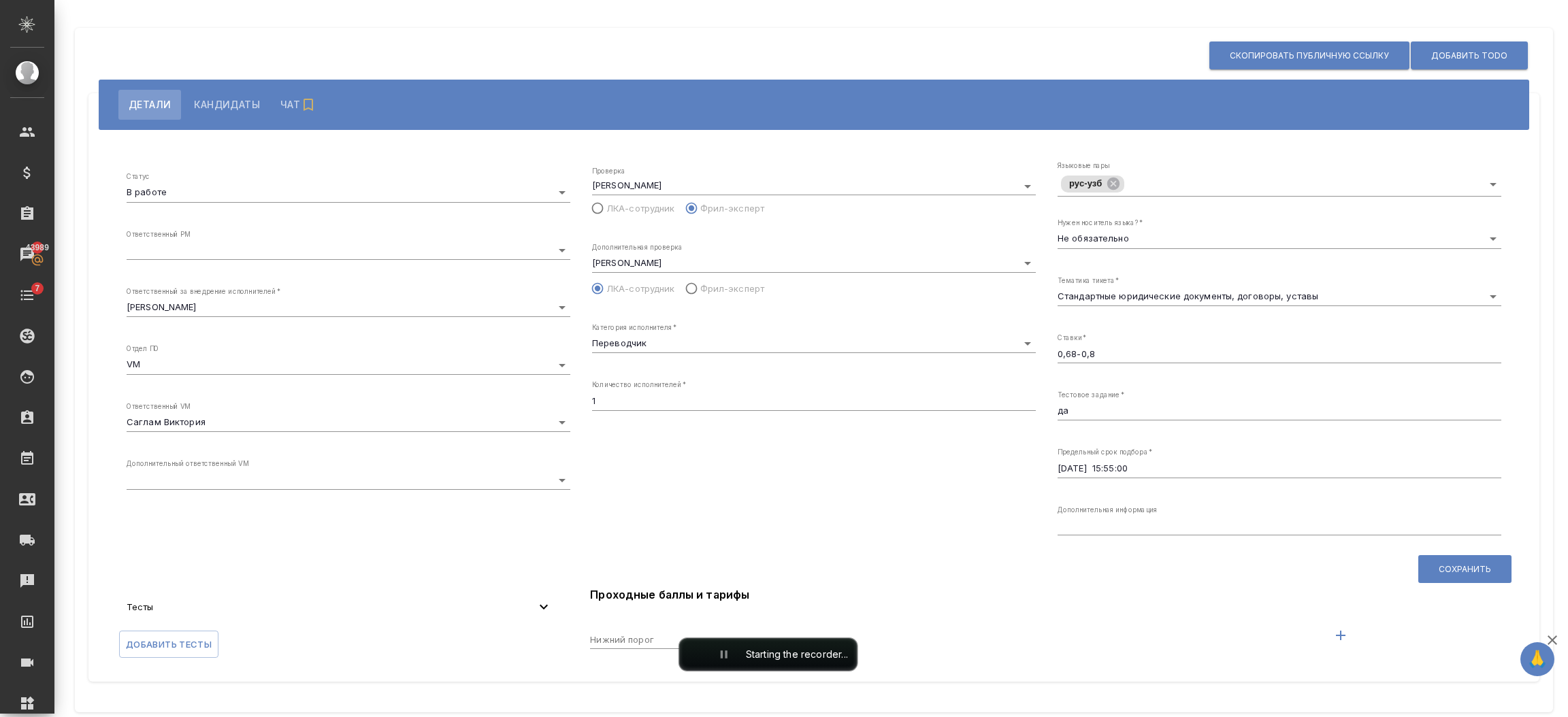
click at [195, 249] on body "🙏 .cls-1 fill:#fff; AWATERA [PERSON_NAME] Спецификации Заказы 43989 Чаты 7 Todo…" at bounding box center [784, 413] width 1568 height 826
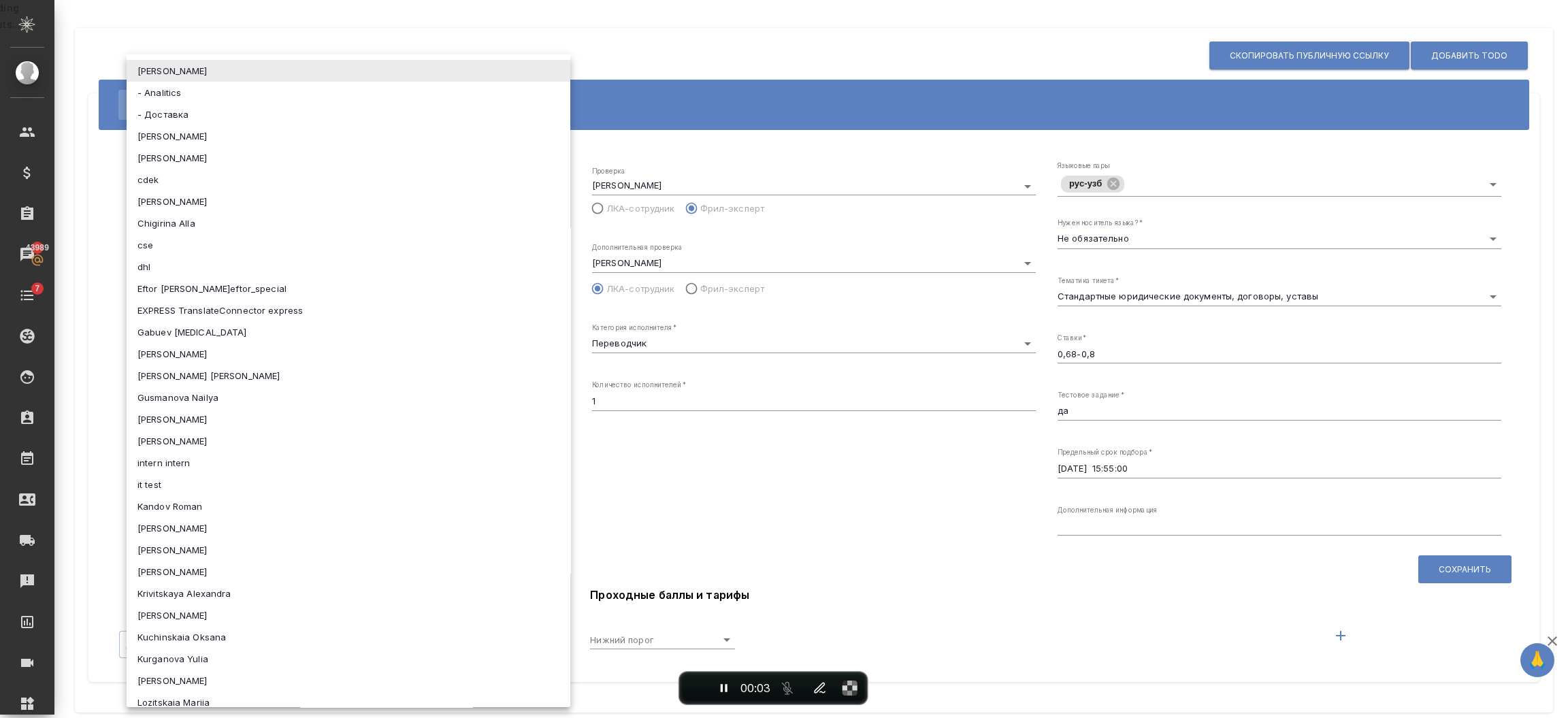
click at [160, 481] on li "it test" at bounding box center [349, 484] width 443 height 22
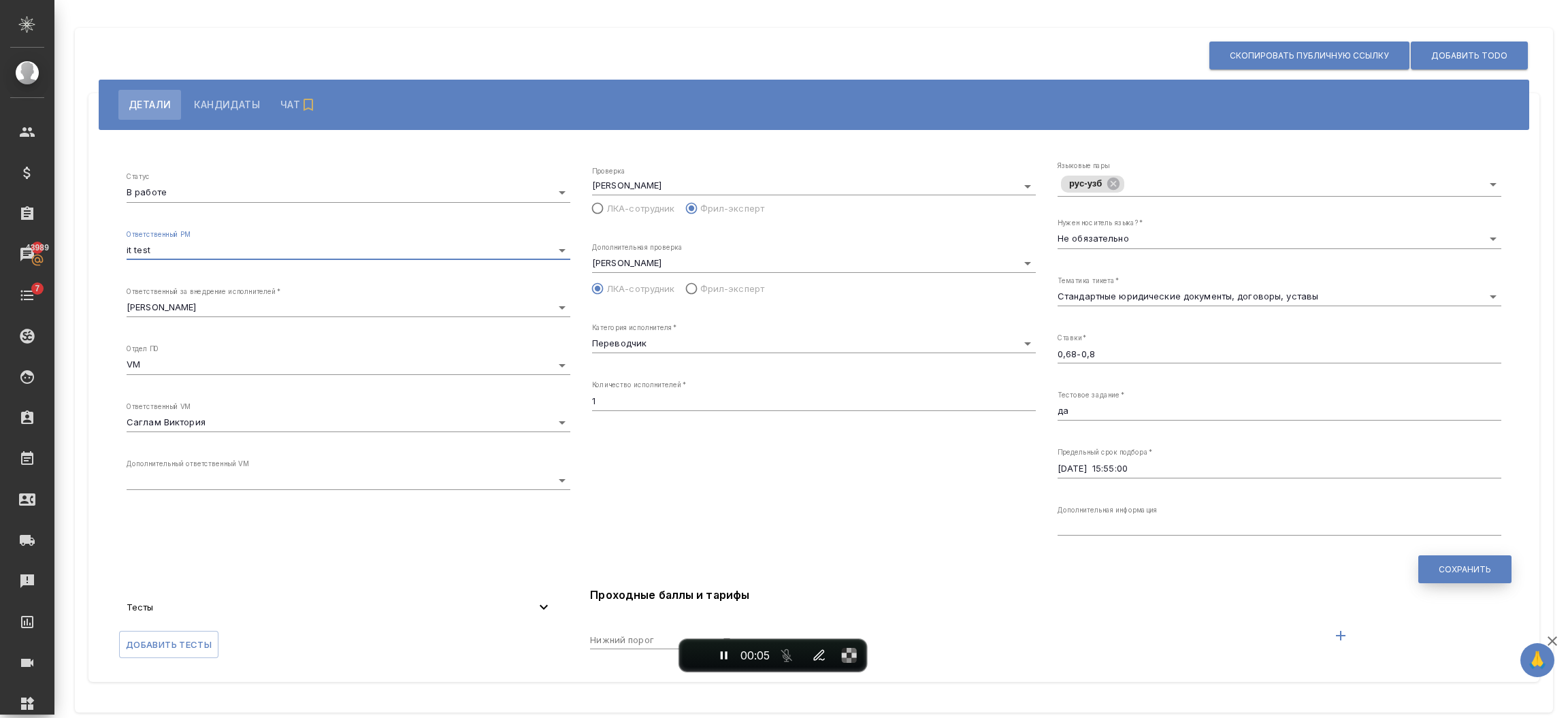
click at [1442, 565] on span "Сохранить" at bounding box center [1464, 568] width 52 height 12
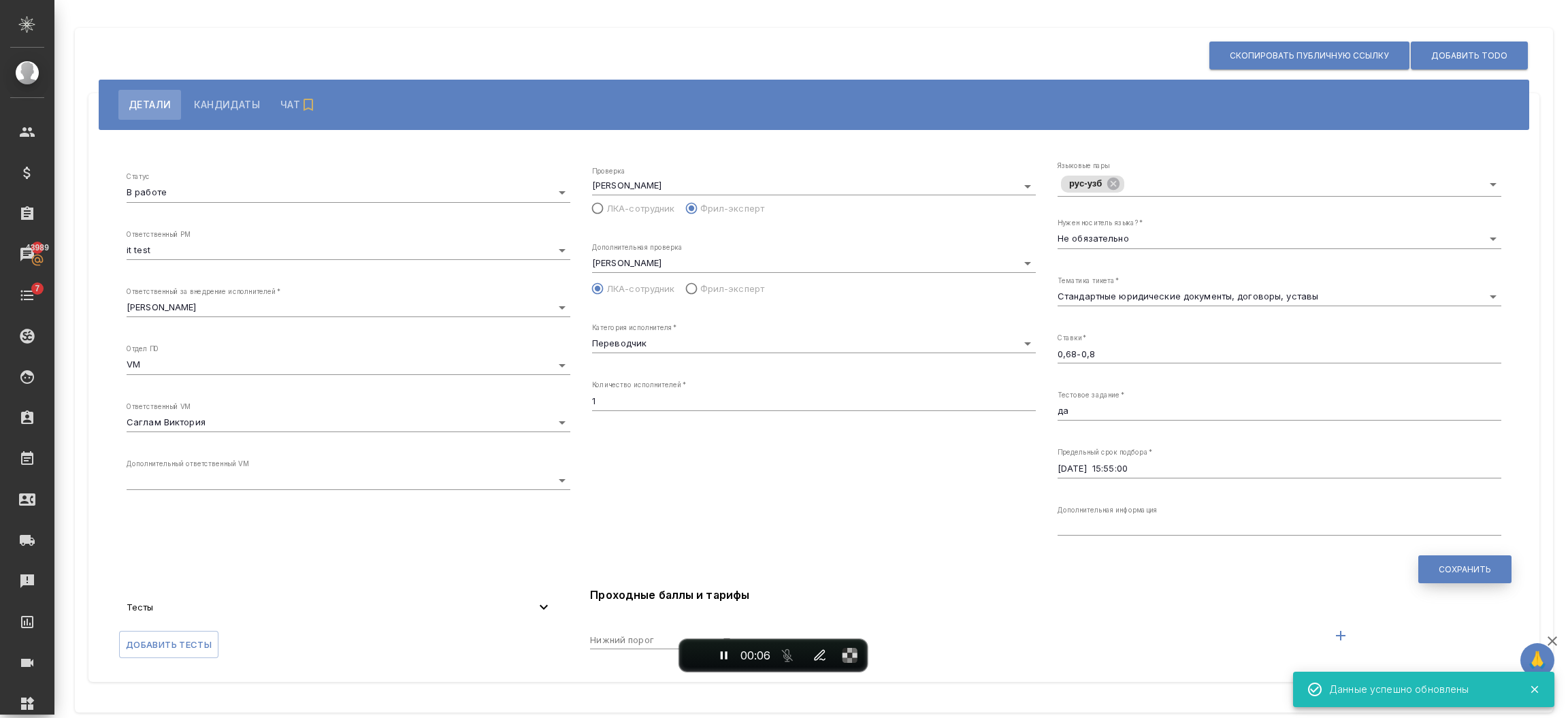
type input "5c20d9dc6b20bf2f1105a5ae"
click at [686, 648] on button "End recording" at bounding box center [695, 655] width 25 height 25
